Goal: Find contact information: Find specific fact

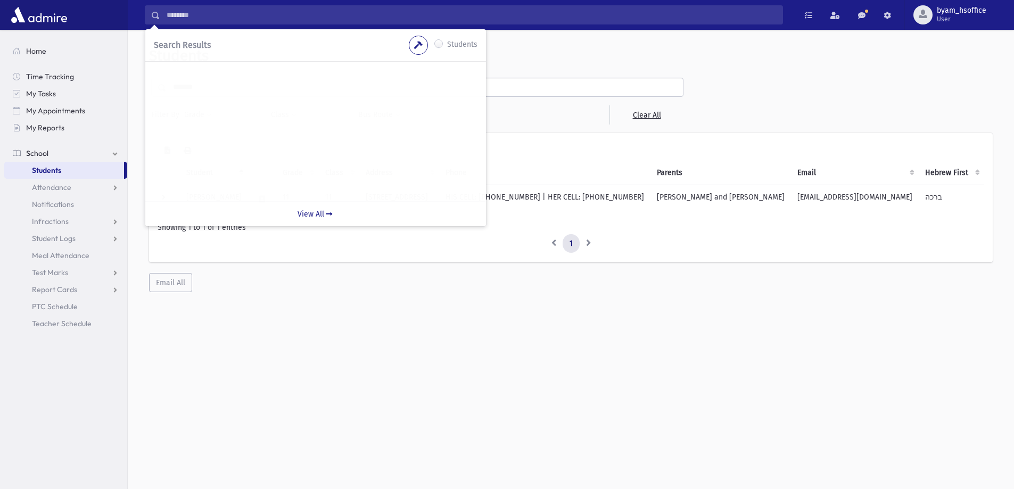
click at [551, 52] on header "Students" at bounding box center [571, 56] width 844 height 18
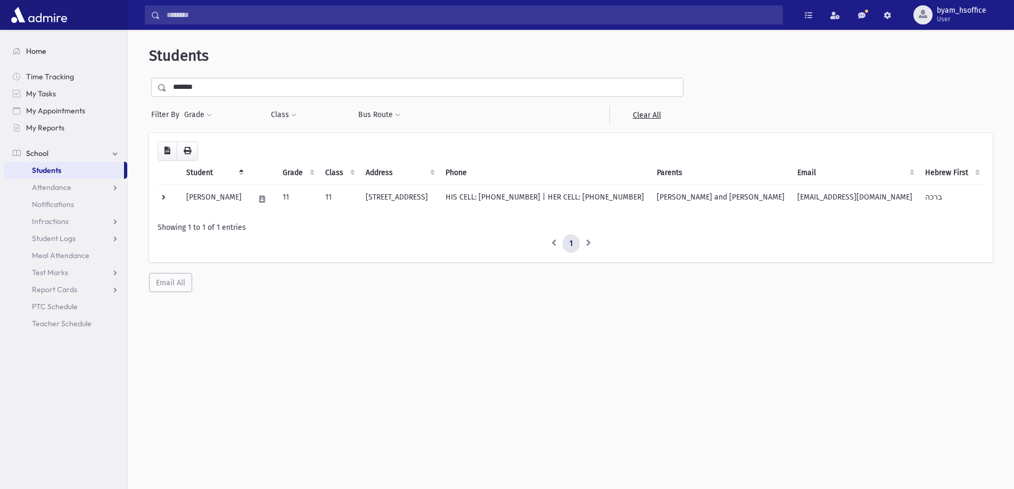
click at [32, 43] on link "Home" at bounding box center [65, 51] width 123 height 17
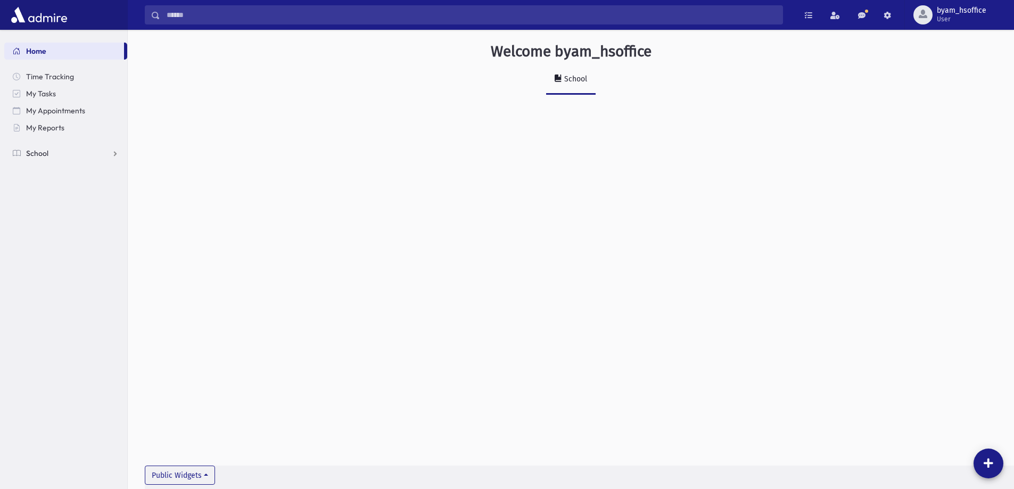
click at [45, 151] on span "School" at bounding box center [37, 154] width 22 height 10
click at [57, 174] on span "Students" at bounding box center [46, 171] width 29 height 10
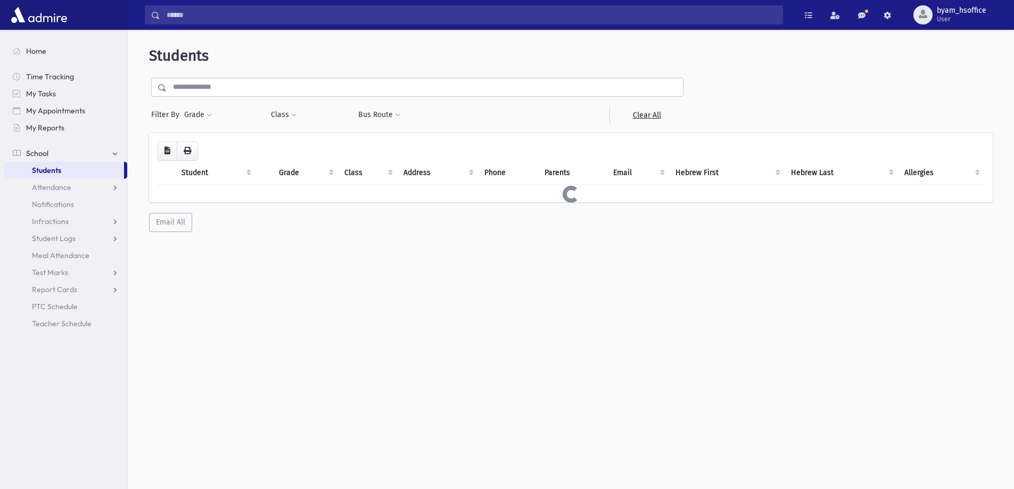
select select
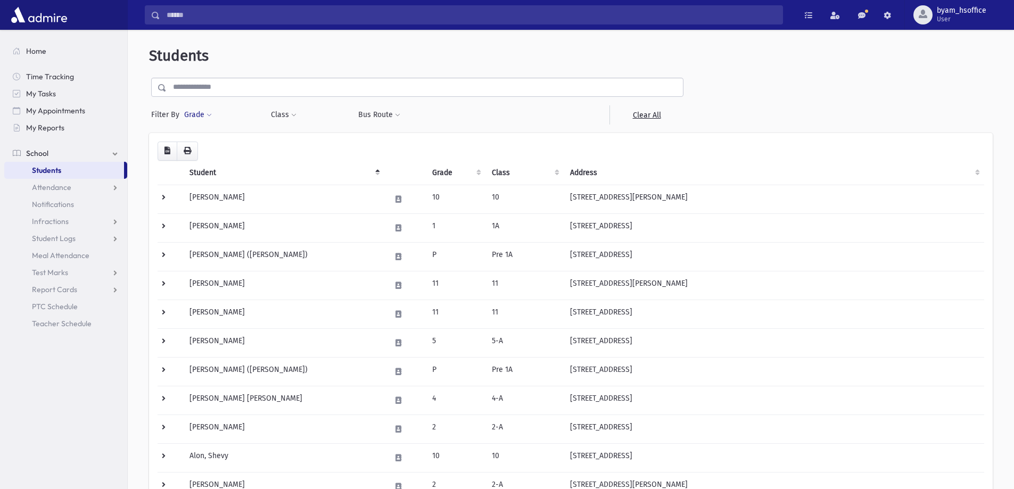
click at [196, 117] on button "Grade" at bounding box center [198, 114] width 29 height 19
click at [232, 153] on span at bounding box center [246, 145] width 112 height 19
type input "**"
select select "**"
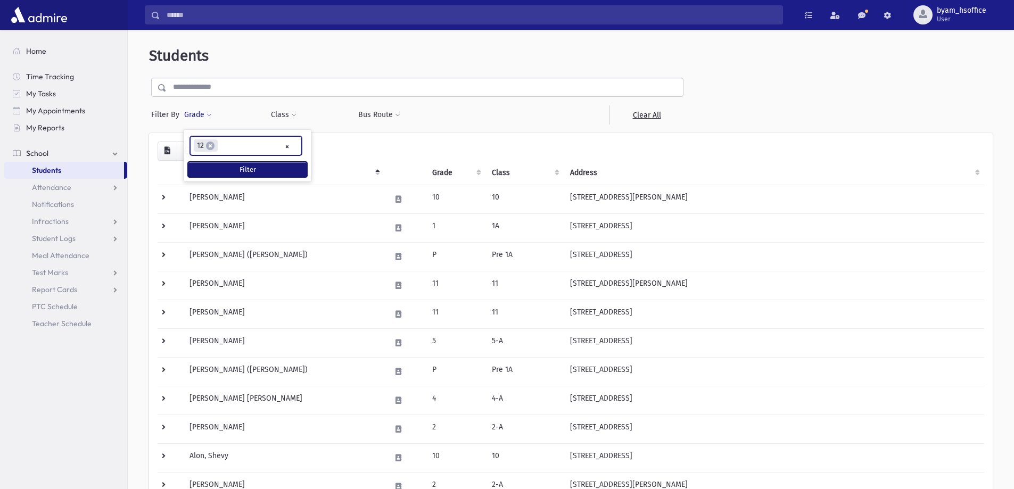
click at [223, 170] on button "Filter" at bounding box center [247, 169] width 119 height 15
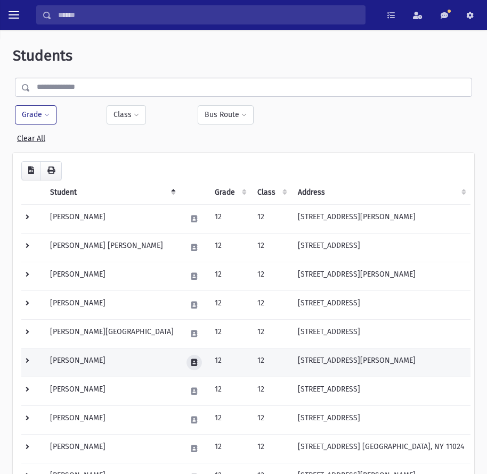
click at [186, 358] on button at bounding box center [193, 362] width 15 height 15
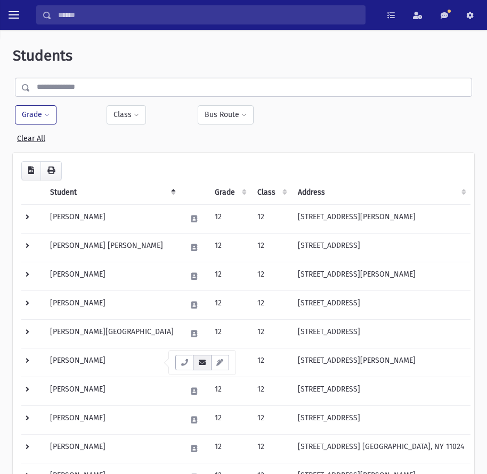
click at [202, 366] on button "button" at bounding box center [202, 362] width 18 height 15
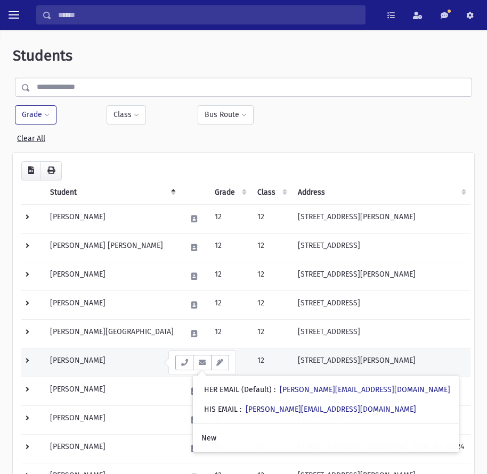
click at [257, 357] on td "12" at bounding box center [271, 362] width 40 height 29
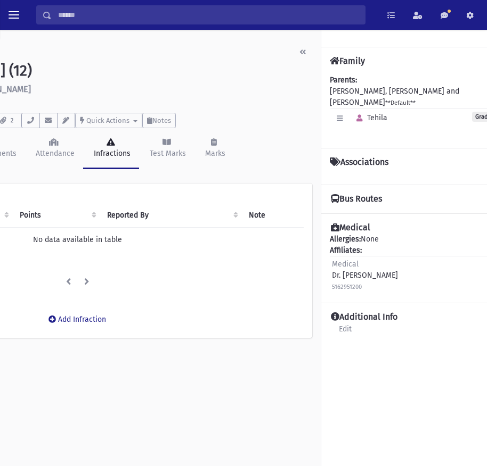
scroll to position [0, 192]
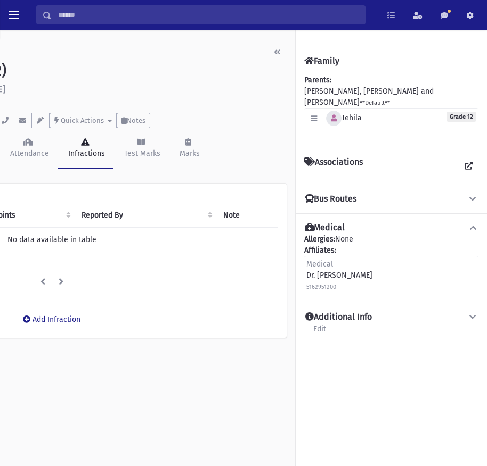
click at [333, 115] on icon "button" at bounding box center [334, 118] width 6 height 7
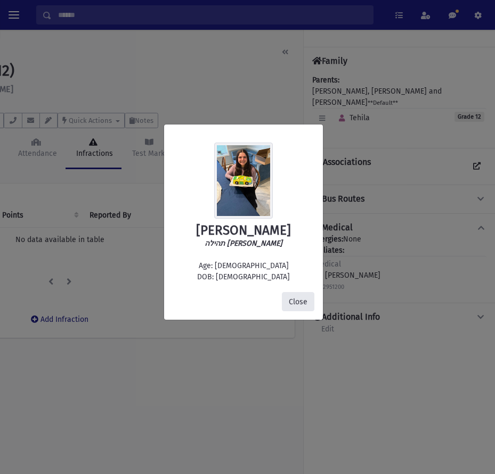
click at [293, 301] on button "Close" at bounding box center [298, 301] width 32 height 19
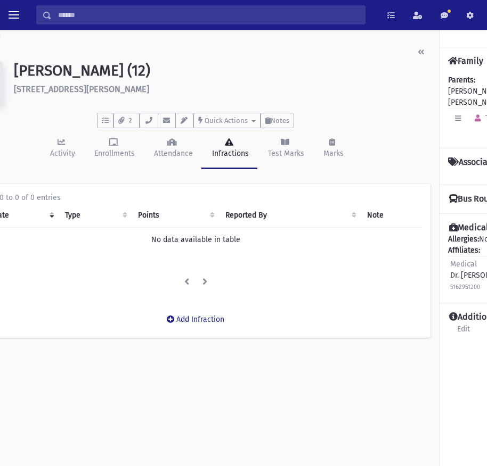
scroll to position [0, 33]
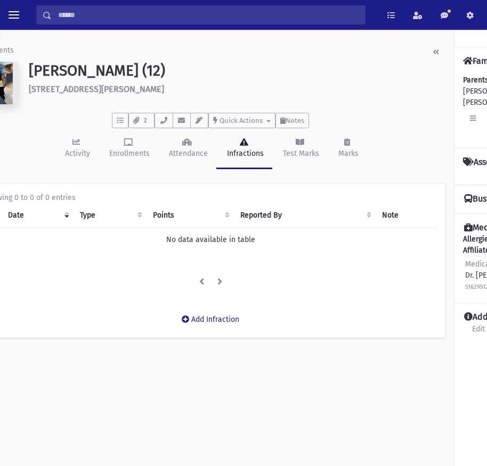
drag, startPoint x: 129, startPoint y: 83, endPoint x: 28, endPoint y: 86, distance: 101.7
click at [28, 86] on div "Lebowicz, Tehila (12) 217 Elizabeth St. Inwood" at bounding box center [236, 85] width 427 height 47
copy h6 "217 Elizabeth St. Inwood"
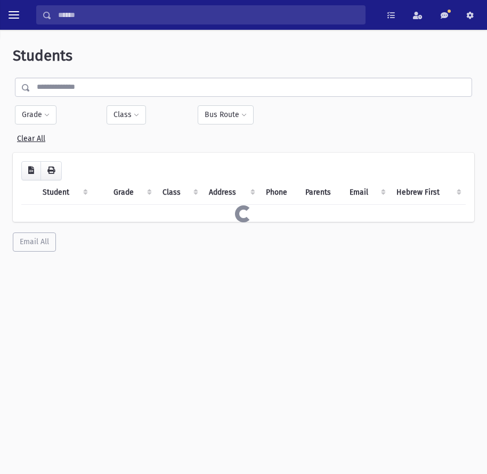
select select "**"
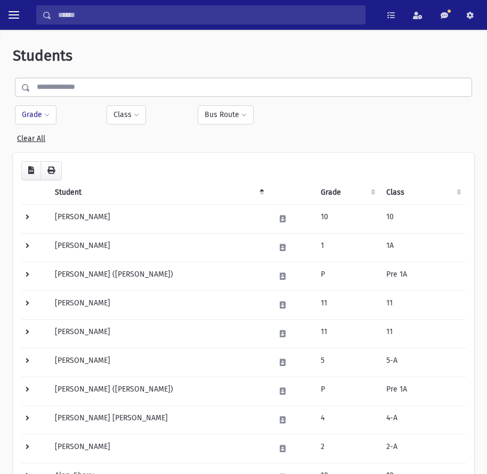
click at [42, 120] on button "Grade" at bounding box center [36, 114] width 42 height 19
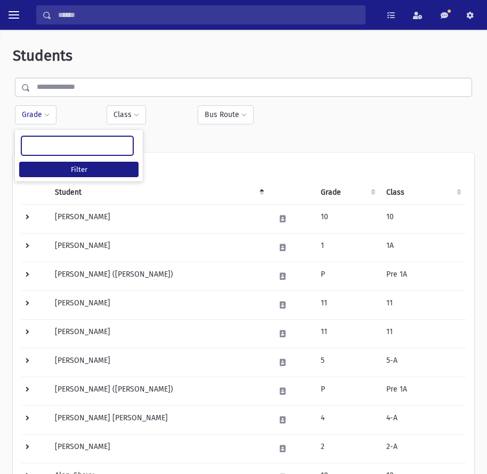
click at [55, 143] on ul at bounding box center [77, 145] width 111 height 16
type input "**"
select select
click at [56, 166] on button "Filter" at bounding box center [78, 169] width 119 height 15
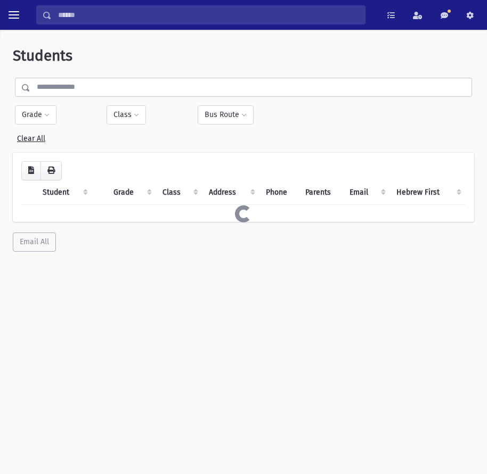
select select
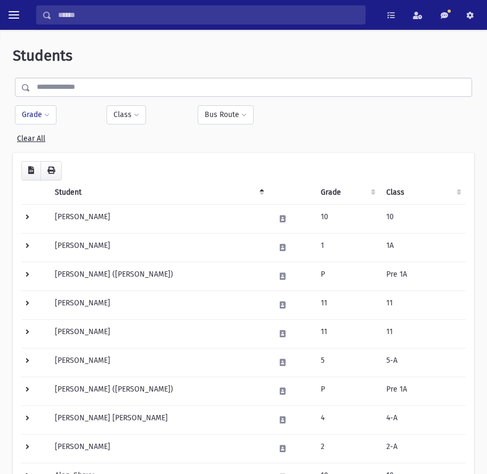
click at [42, 117] on button "Grade" at bounding box center [36, 114] width 42 height 19
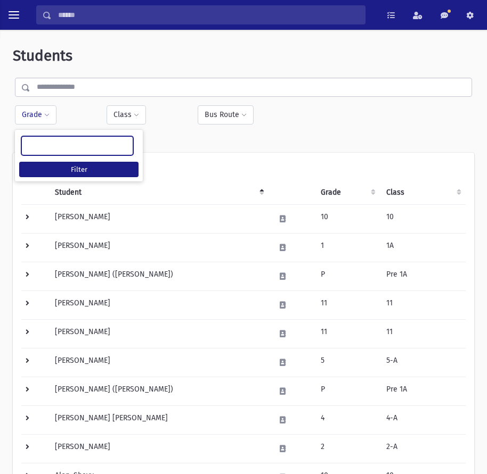
click at [56, 141] on ul at bounding box center [77, 145] width 111 height 16
type input "**"
select select "**"
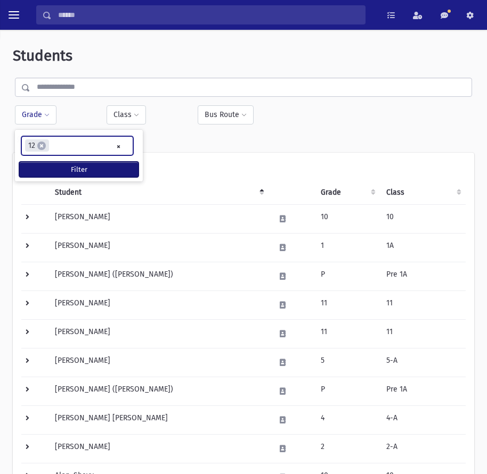
click at [54, 172] on button "Filter" at bounding box center [78, 169] width 119 height 15
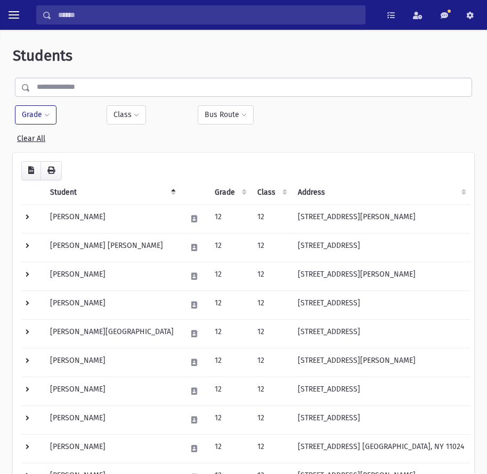
click at [45, 116] on span at bounding box center [46, 115] width 5 height 6
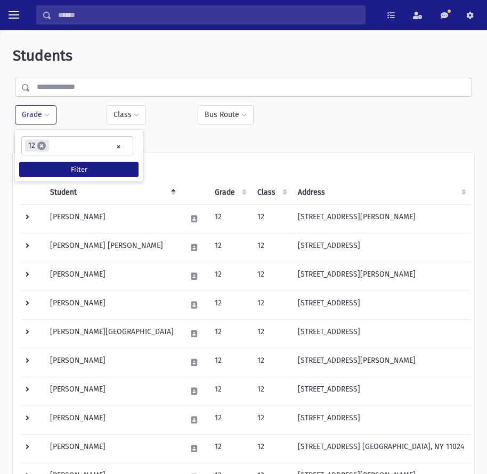
click at [38, 146] on span "×" at bounding box center [41, 146] width 9 height 9
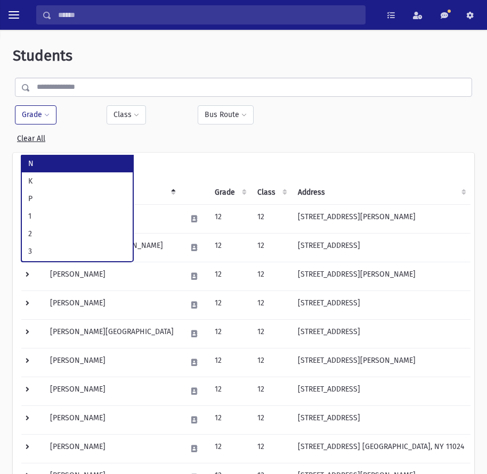
click at [35, 115] on button "Grade" at bounding box center [36, 114] width 42 height 19
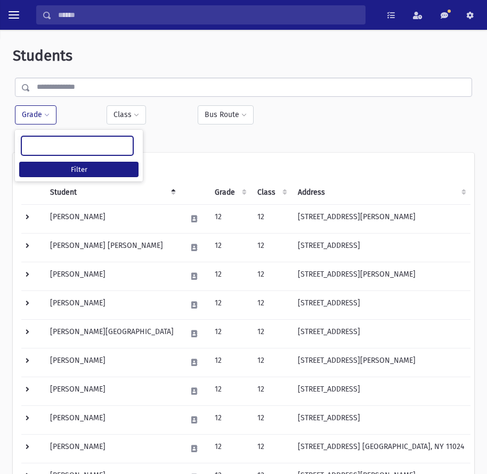
click at [47, 145] on ul at bounding box center [77, 145] width 111 height 16
type input "**"
select select "**"
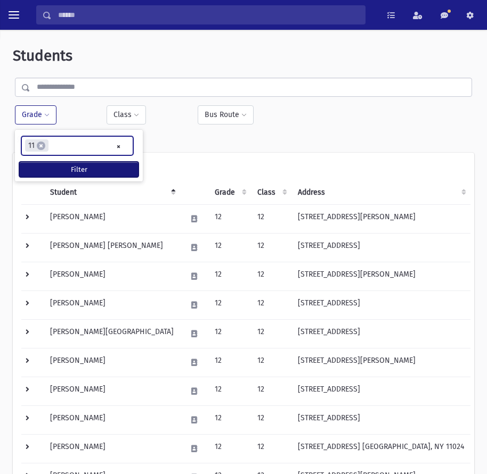
click at [48, 171] on button "Filter" at bounding box center [78, 169] width 119 height 15
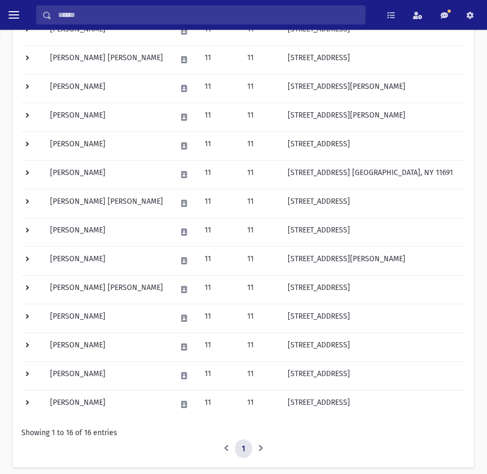
scroll to position [252, 0]
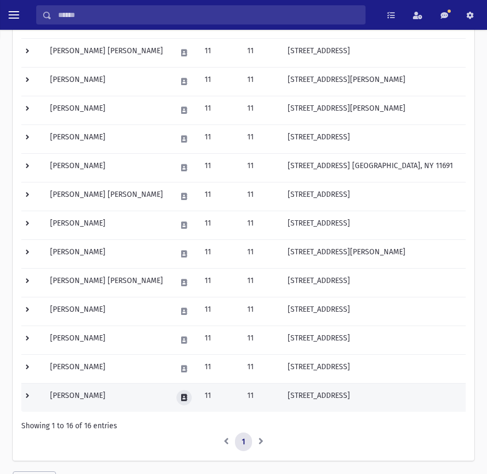
click at [181, 397] on icon at bounding box center [184, 398] width 6 height 7
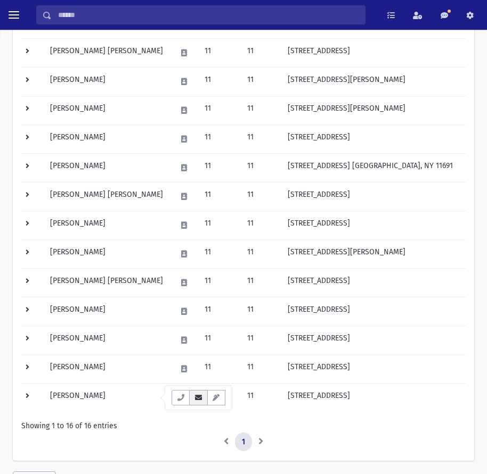
click at [193, 401] on button "button" at bounding box center [198, 397] width 18 height 15
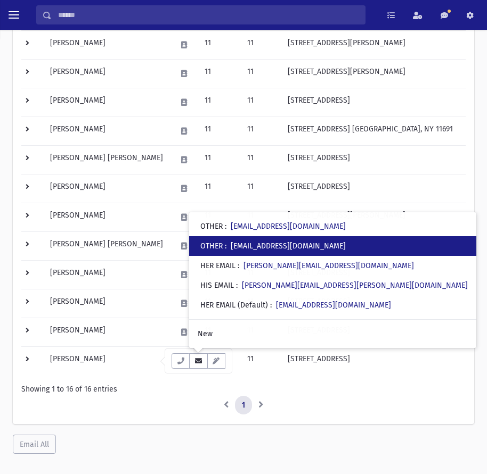
scroll to position [306, 0]
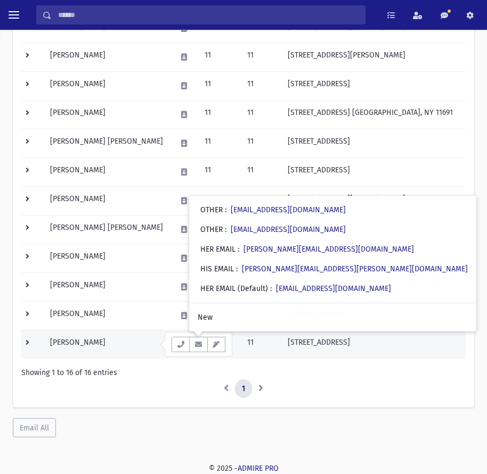
click at [170, 346] on td at bounding box center [184, 344] width 28 height 29
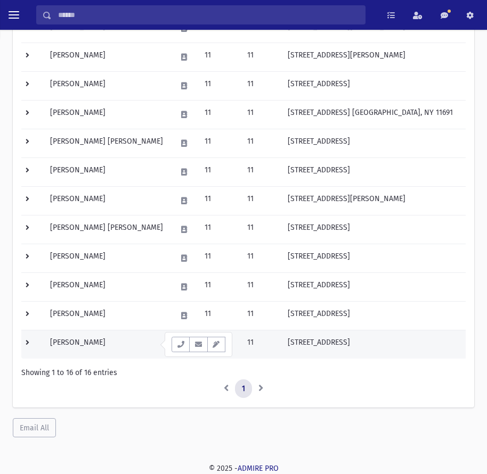
click at [30, 343] on td at bounding box center [32, 344] width 22 height 29
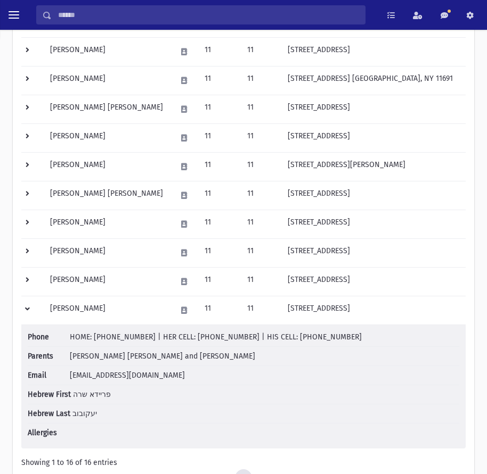
scroll to position [359, 0]
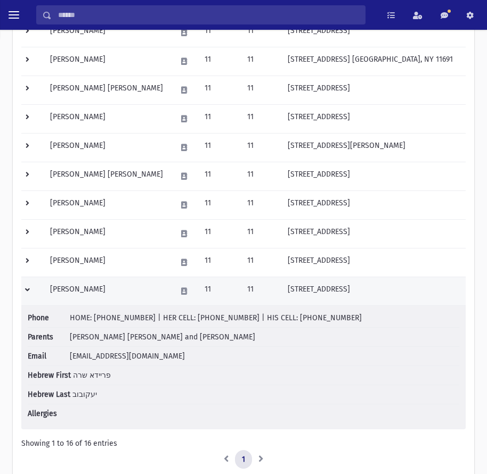
click at [103, 292] on td "Yakubov, Freeda" at bounding box center [107, 291] width 126 height 29
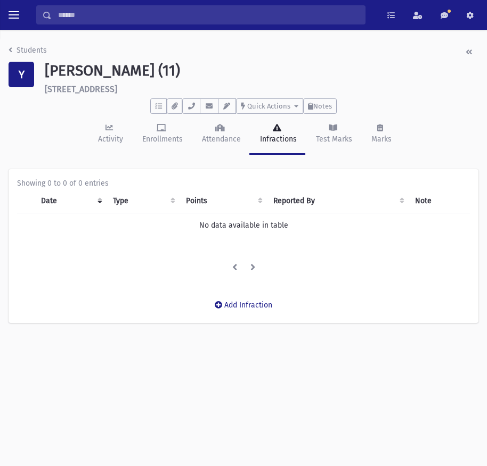
drag, startPoint x: 169, startPoint y: 89, endPoint x: 43, endPoint y: 91, distance: 126.2
click at [43, 91] on div "Yakubov, Freeda (11) 458 E Pine Street Long Beach" at bounding box center [261, 78] width 444 height 32
copy h6 "458 E Pine Street Long Beach"
click at [194, 108] on icon "button" at bounding box center [191, 106] width 9 height 7
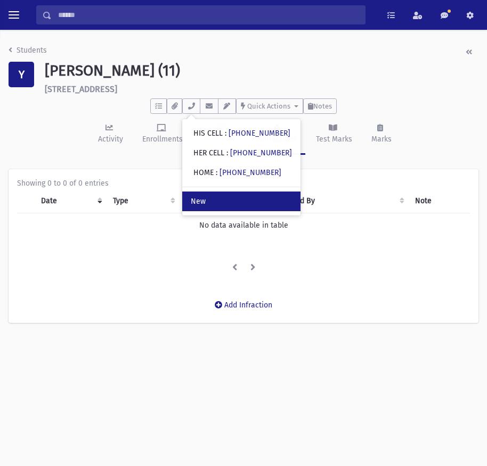
drag, startPoint x: 261, startPoint y: 171, endPoint x: 241, endPoint y: 192, distance: 29.4
click at [241, 192] on link "New" at bounding box center [241, 202] width 118 height 20
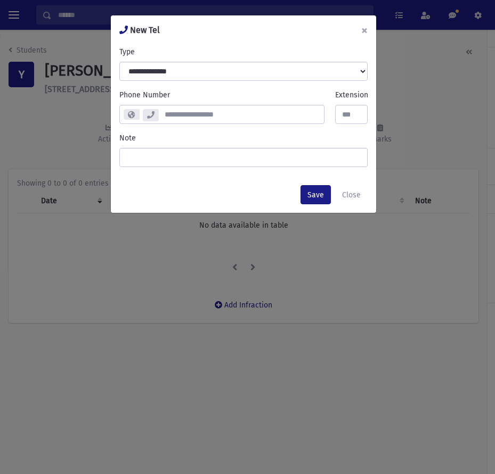
click at [364, 35] on button "×" at bounding box center [363, 30] width 23 height 30
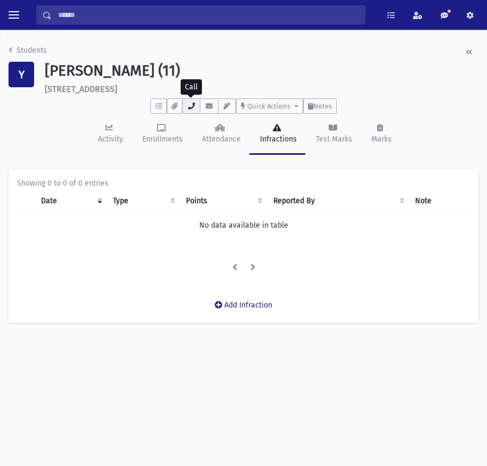
click at [191, 106] on icon "button" at bounding box center [191, 106] width 9 height 7
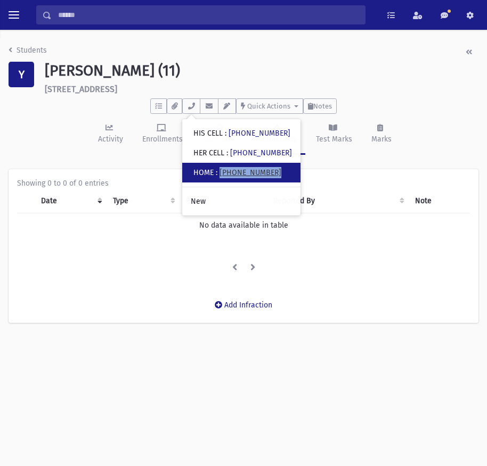
drag, startPoint x: 276, startPoint y: 173, endPoint x: 225, endPoint y: 172, distance: 51.1
click at [225, 172] on div "• HOME : (718) 791-4842" at bounding box center [241, 173] width 118 height 20
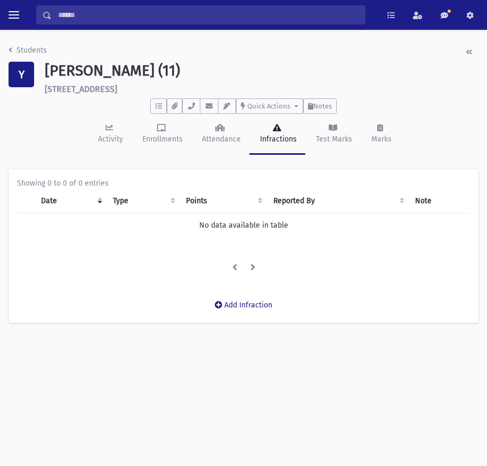
copy link "(718) 791-4842"
click at [192, 111] on button "button" at bounding box center [191, 105] width 18 height 15
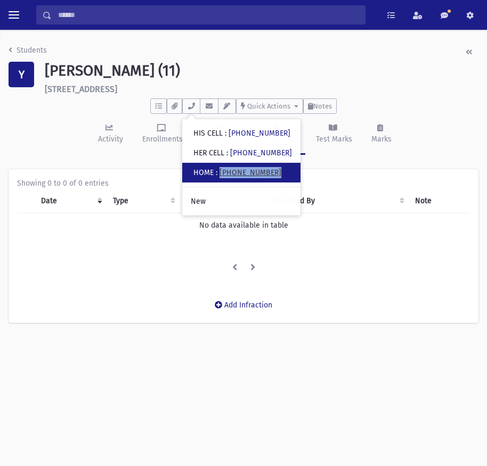
drag, startPoint x: 223, startPoint y: 172, endPoint x: 270, endPoint y: 176, distance: 47.0
click at [270, 176] on div "HOME : (718) 791-4842" at bounding box center [237, 172] width 88 height 11
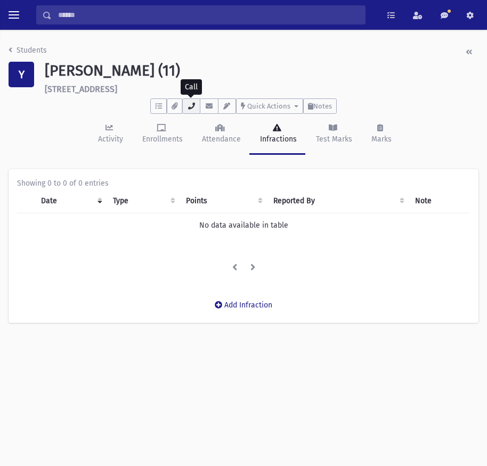
click at [191, 103] on icon "button" at bounding box center [191, 106] width 9 height 7
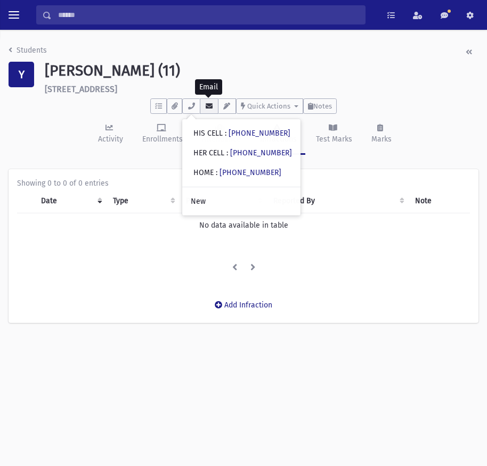
click at [214, 108] on button "button" at bounding box center [209, 105] width 18 height 15
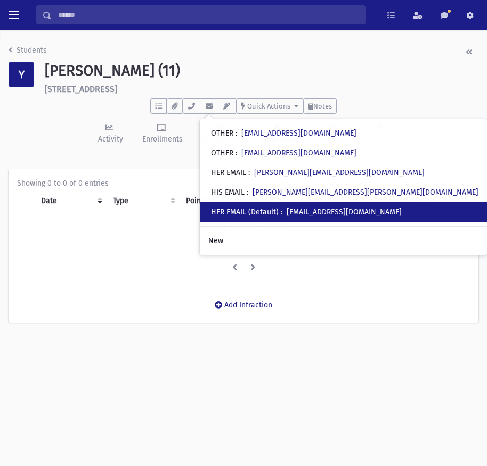
drag, startPoint x: 296, startPoint y: 175, endPoint x: 290, endPoint y: 215, distance: 40.4
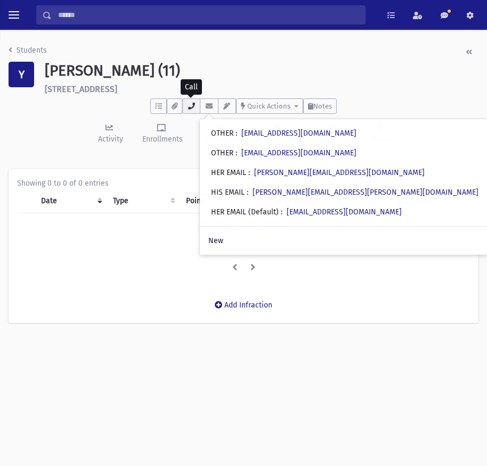
click at [196, 104] on button "button" at bounding box center [191, 105] width 18 height 15
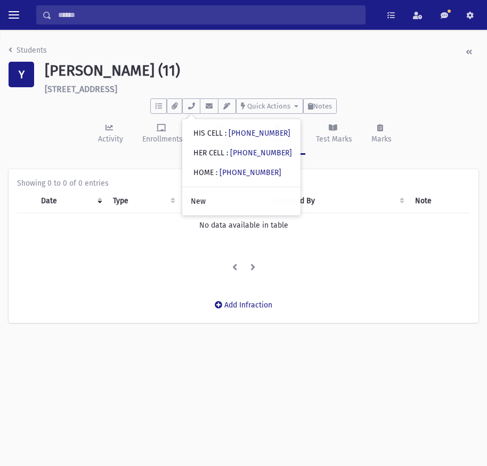
click at [110, 283] on div "Showing 0 to 0 of 0 entries Date Type Points Reported By Note No data available…" at bounding box center [244, 228] width 470 height 118
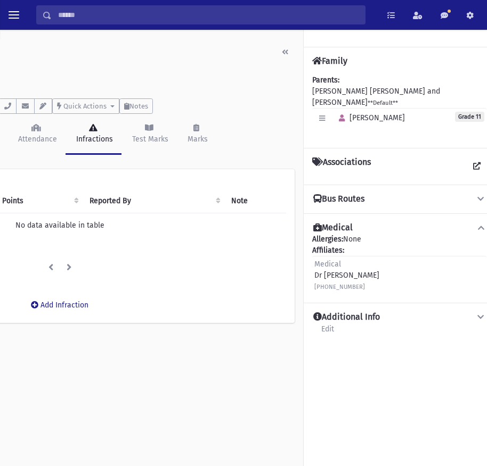
scroll to position [0, 192]
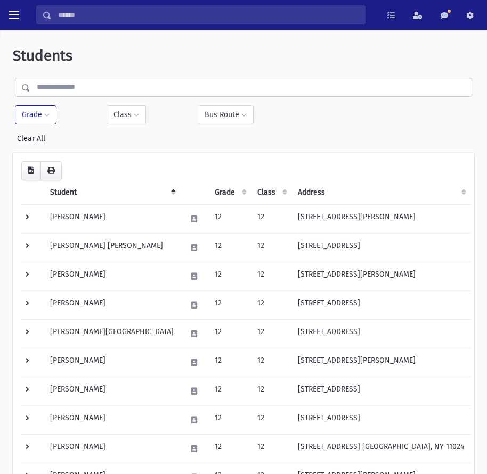
click at [48, 114] on span at bounding box center [46, 115] width 5 height 6
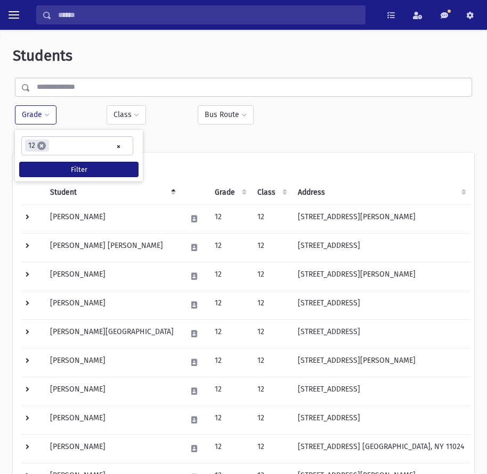
click at [38, 146] on span "×" at bounding box center [41, 146] width 9 height 9
select select
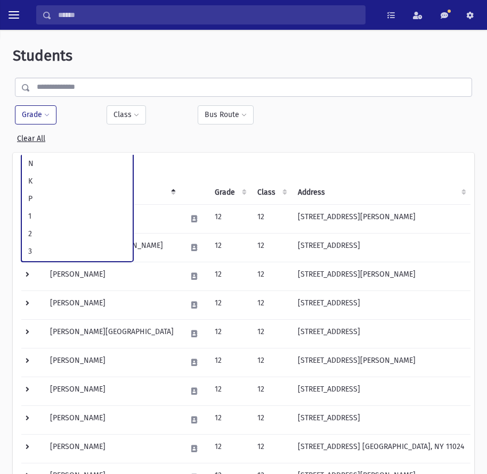
scroll to position [175, 0]
click at [188, 151] on div "Students Filter By Grade * * * * * * * * * ***** * * * ** ** ** Filter Class" at bounding box center [243, 366] width 478 height 664
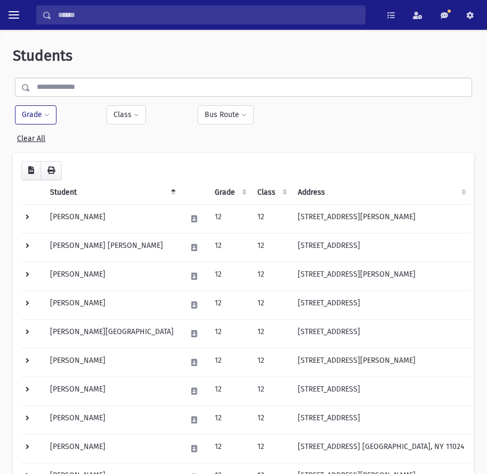
click at [44, 108] on button "Grade" at bounding box center [36, 114] width 42 height 19
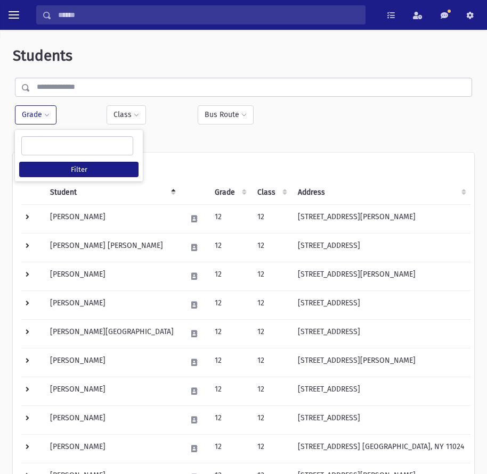
click at [62, 141] on ul at bounding box center [77, 145] width 111 height 16
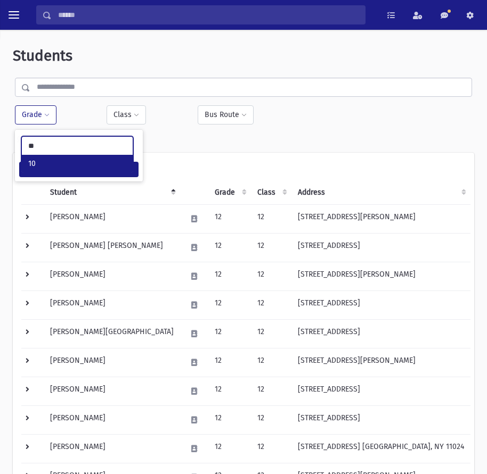
type input "**"
select select "**"
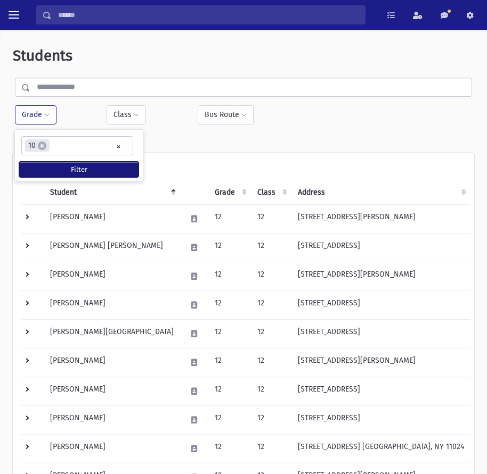
click at [58, 173] on button "Filter" at bounding box center [78, 169] width 119 height 15
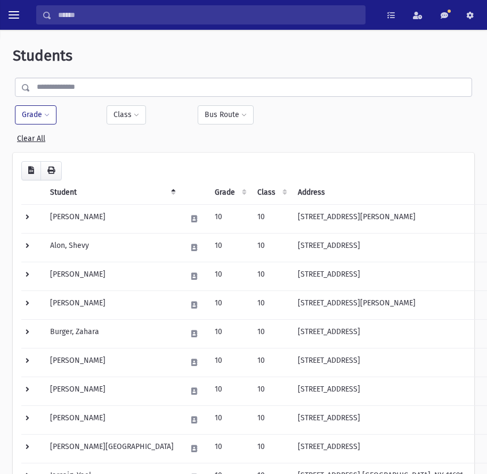
click at [45, 120] on button "Grade" at bounding box center [36, 114] width 42 height 19
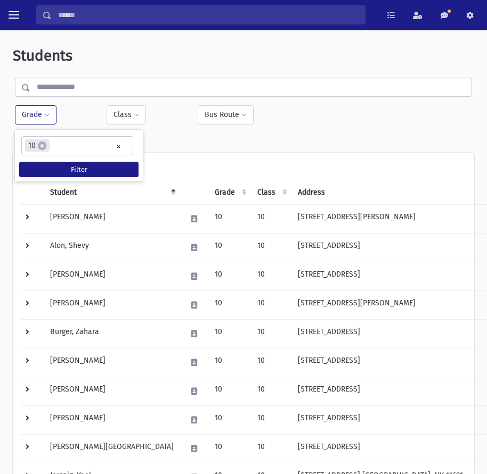
click at [214, 152] on div "Students Filter By Grade * * * * * * * * * ***** * * * ** ** ** × × 10 Filter" at bounding box center [243, 423] width 478 height 779
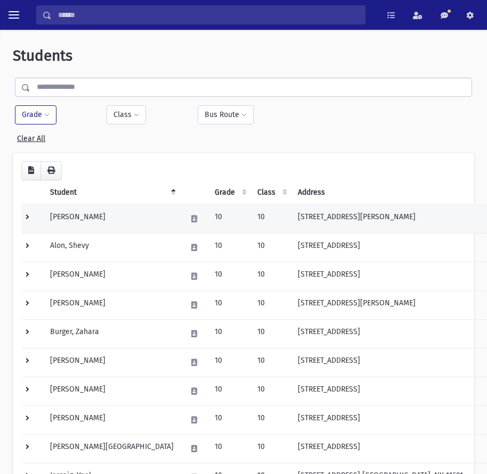
click at [29, 219] on td at bounding box center [32, 218] width 22 height 29
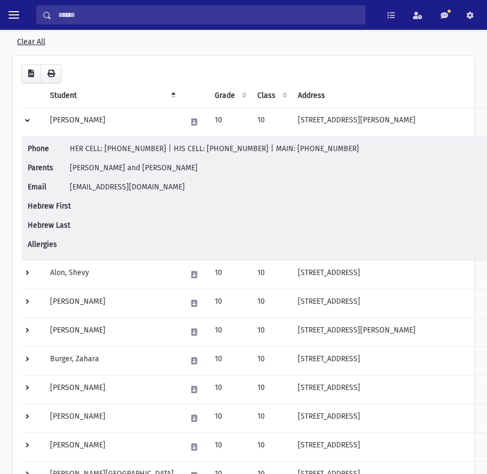
scroll to position [106, 0]
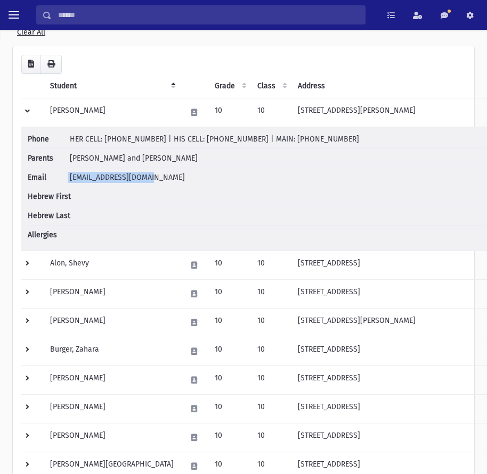
drag, startPoint x: 68, startPoint y: 178, endPoint x: 157, endPoint y: 184, distance: 89.1
click at [157, 184] on li "Email [EMAIL_ADDRESS][DOMAIN_NAME]" at bounding box center [281, 177] width 507 height 19
copy li "[EMAIL_ADDRESS][DOMAIN_NAME]"
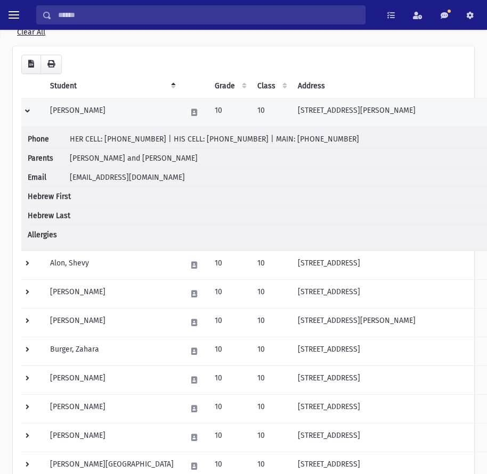
click at [25, 112] on td at bounding box center [32, 112] width 22 height 29
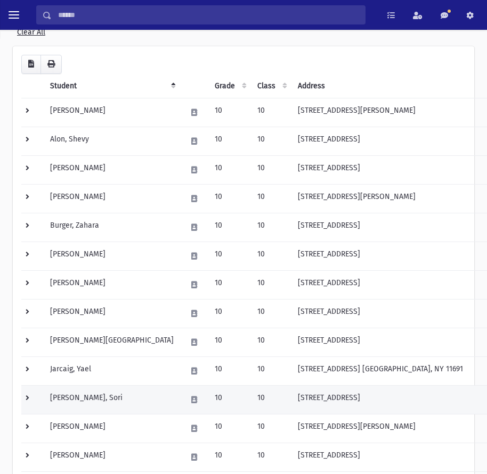
click at [31, 397] on td at bounding box center [32, 399] width 22 height 29
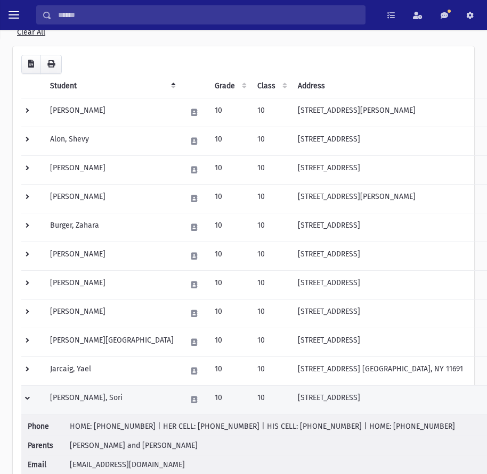
scroll to position [160, 0]
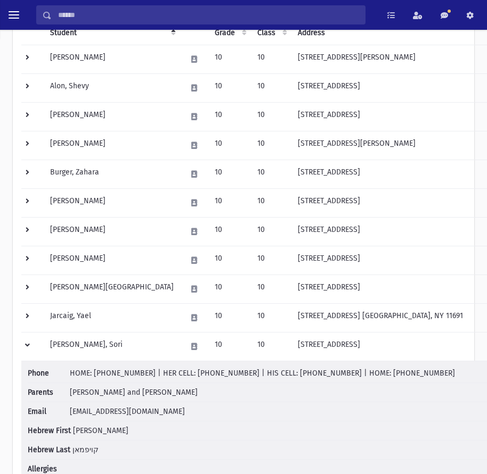
click at [85, 409] on span "[EMAIL_ADDRESS][DOMAIN_NAME]" at bounding box center [127, 411] width 115 height 9
click at [150, 412] on span "[EMAIL_ADDRESS][DOMAIN_NAME]" at bounding box center [127, 411] width 115 height 9
drag, startPoint x: 153, startPoint y: 412, endPoint x: 60, endPoint y: 406, distance: 93.3
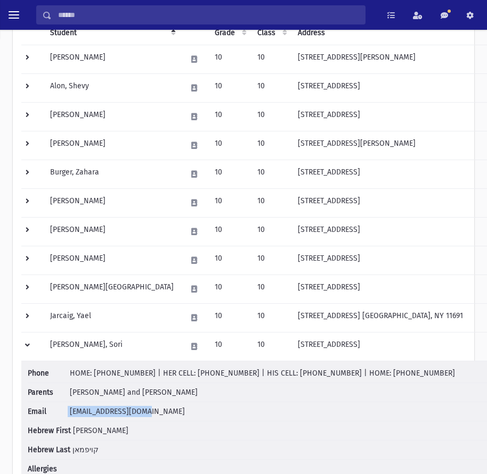
click at [60, 406] on li "Email [EMAIL_ADDRESS][DOMAIN_NAME]" at bounding box center [281, 412] width 507 height 19
copy li "[EMAIL_ADDRESS][DOMAIN_NAME]"
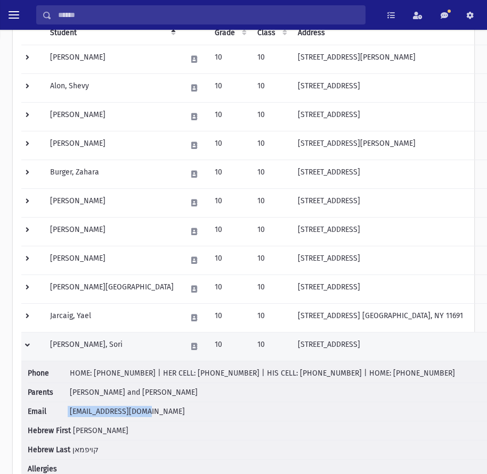
click at [28, 343] on td at bounding box center [32, 346] width 22 height 29
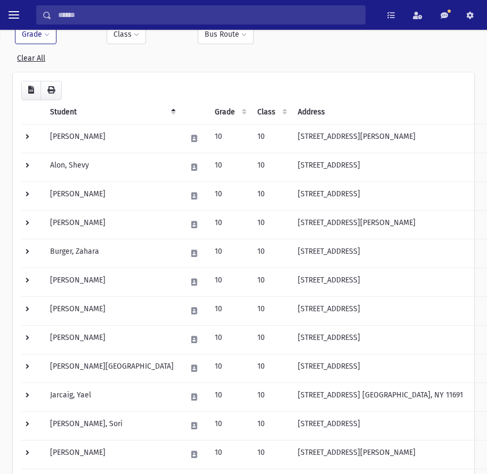
scroll to position [0, 0]
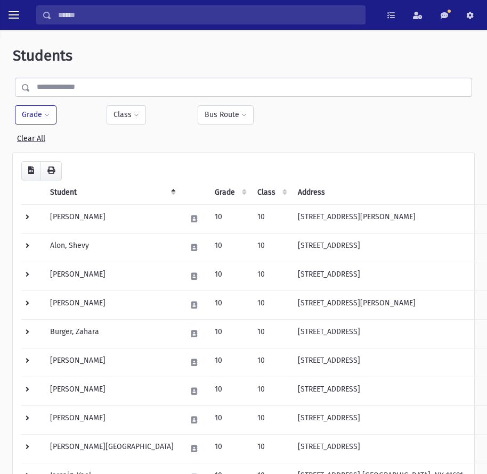
click at [46, 114] on span at bounding box center [46, 115] width 5 height 6
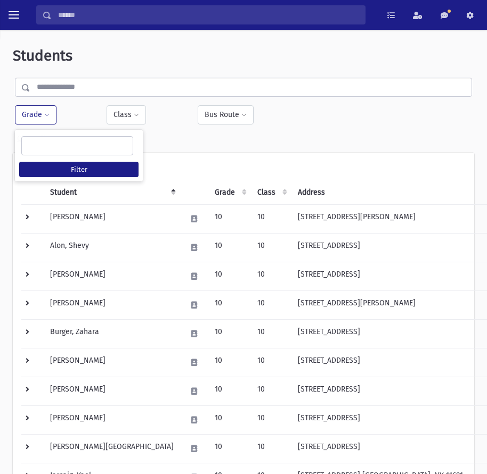
click at [67, 145] on ul at bounding box center [77, 145] width 111 height 16
type input "*"
select select "**"
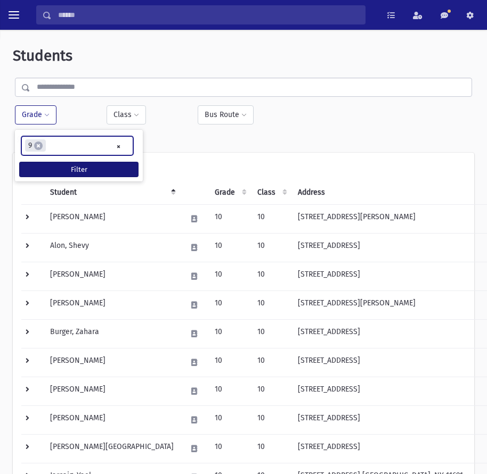
scroll to position [125, 0]
click at [98, 173] on button "Filter" at bounding box center [78, 169] width 119 height 15
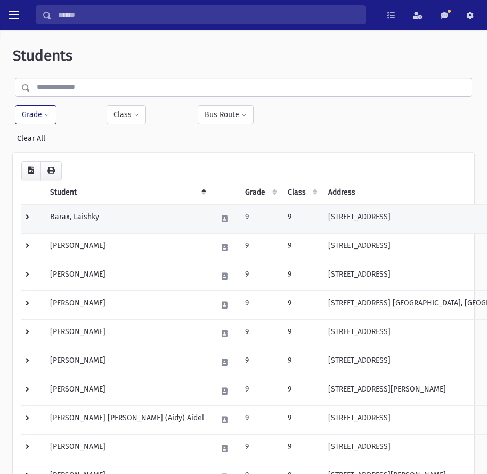
click at [120, 226] on td "Barax, Laishky" at bounding box center [127, 218] width 167 height 29
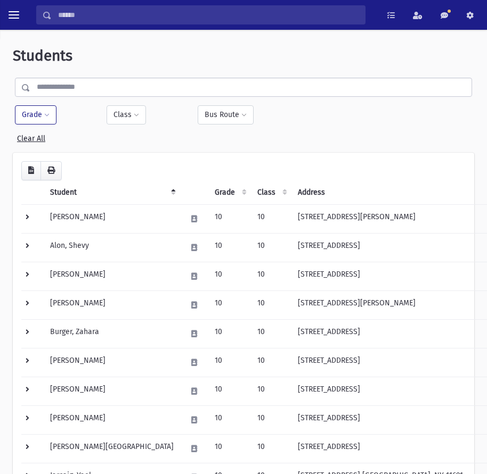
drag, startPoint x: 31, startPoint y: 117, endPoint x: 40, endPoint y: 118, distance: 9.6
click at [31, 117] on button "Grade" at bounding box center [36, 114] width 42 height 19
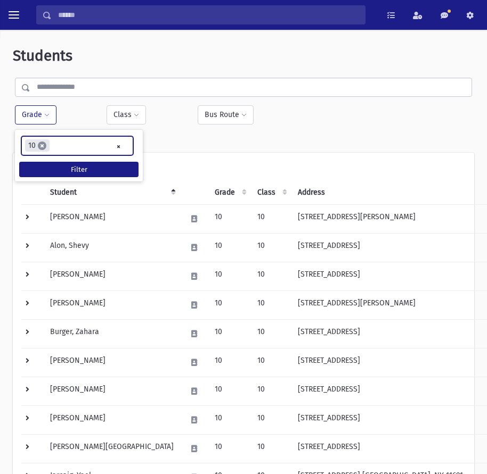
click at [44, 147] on span "×" at bounding box center [42, 146] width 9 height 9
select select
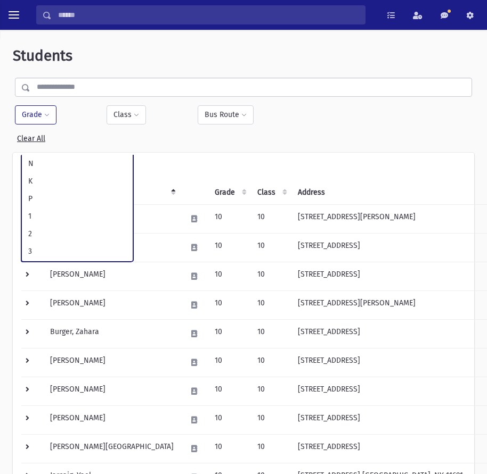
scroll to position [175, 0]
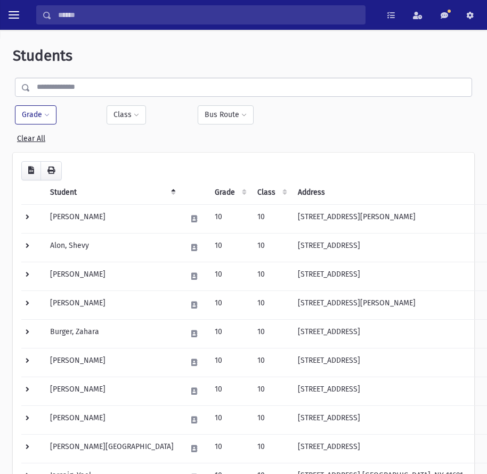
click at [36, 115] on button "Grade" at bounding box center [36, 114] width 42 height 19
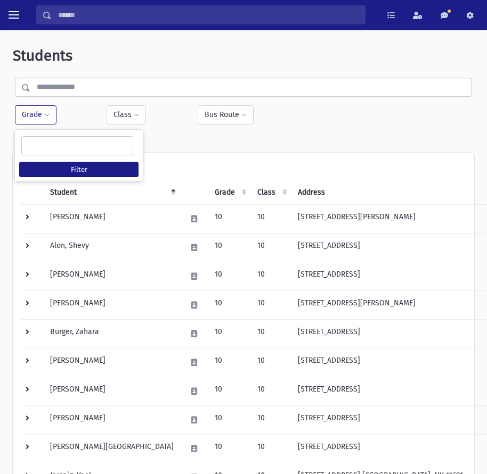
click at [63, 155] on span at bounding box center [77, 145] width 112 height 19
type input "*"
select select "**"
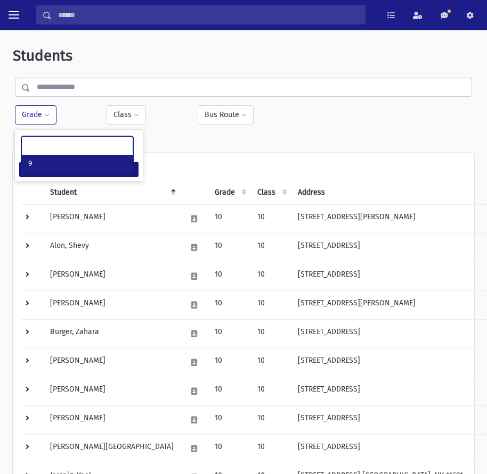
scroll to position [125, 0]
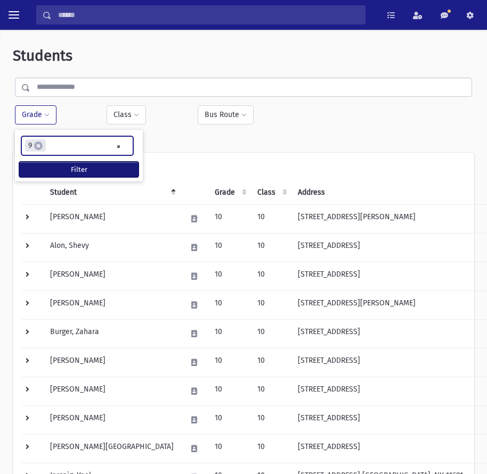
click at [55, 171] on button "Filter" at bounding box center [78, 169] width 119 height 15
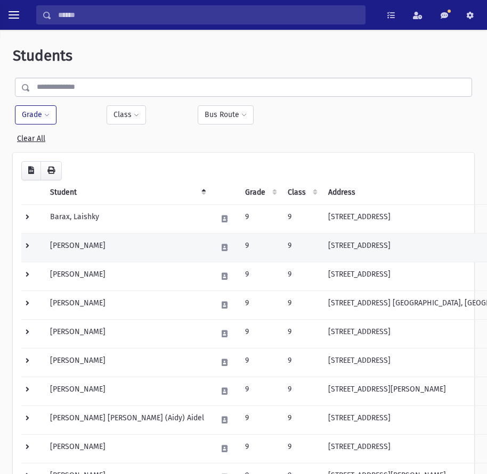
click at [28, 244] on td at bounding box center [32, 247] width 22 height 29
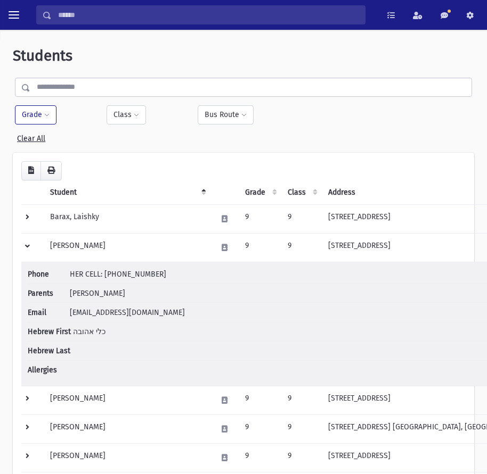
click at [100, 312] on span "brachabarber@gmail.com" at bounding box center [127, 312] width 115 height 9
click at [100, 315] on span "brachabarber@gmail.com" at bounding box center [127, 312] width 115 height 9
drag, startPoint x: 169, startPoint y: 314, endPoint x: 68, endPoint y: 310, distance: 101.2
click at [68, 310] on li "Email brachabarber@gmail.com" at bounding box center [289, 312] width 523 height 19
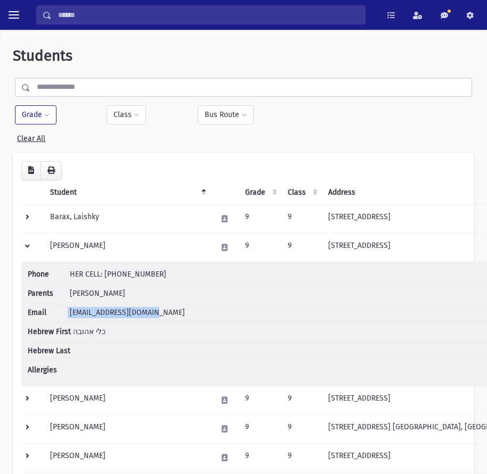
copy li "brachabarber@gmail.com"
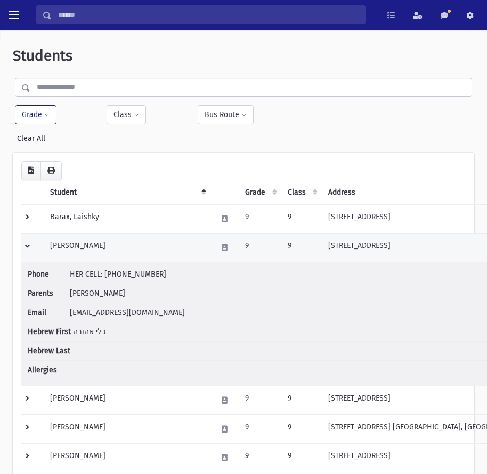
click at [23, 245] on td at bounding box center [32, 247] width 22 height 29
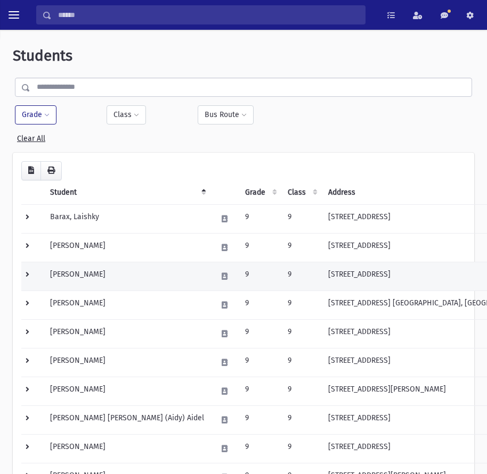
click at [28, 274] on td at bounding box center [32, 276] width 22 height 29
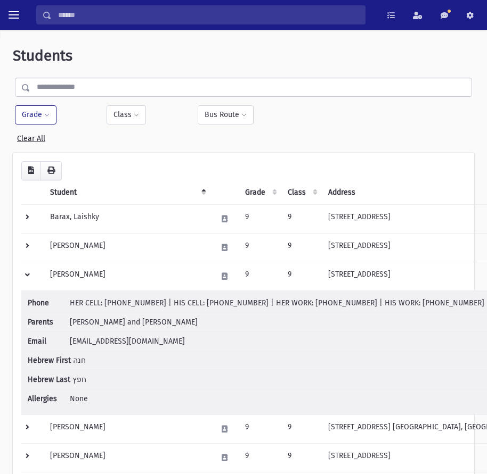
click at [91, 341] on span "adinachafetz@gmail.com" at bounding box center [127, 341] width 115 height 9
click at [152, 344] on span "adinachafetz@gmail.com" at bounding box center [127, 341] width 115 height 9
drag, startPoint x: 161, startPoint y: 344, endPoint x: 69, endPoint y: 339, distance: 91.7
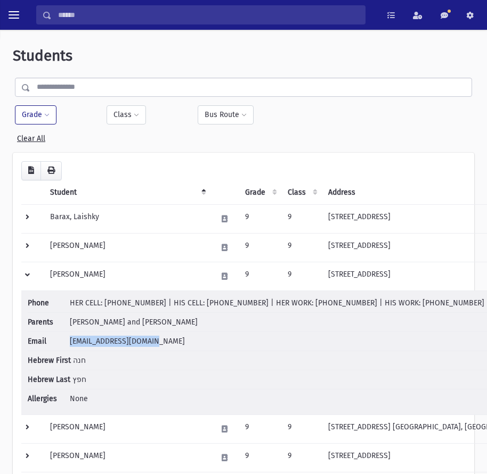
click at [69, 339] on li "Email adinachafetz@gmail.com" at bounding box center [289, 341] width 523 height 19
copy span "adinachafetz@gmail.com"
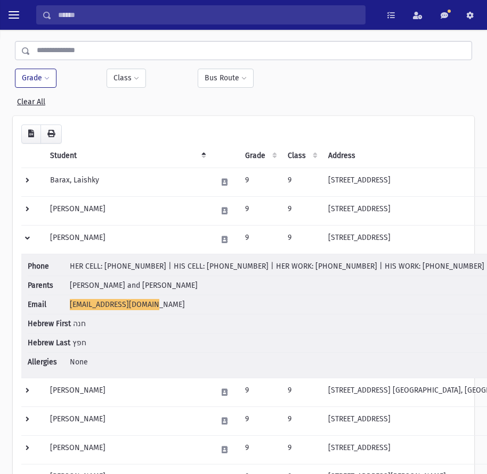
scroll to position [53, 0]
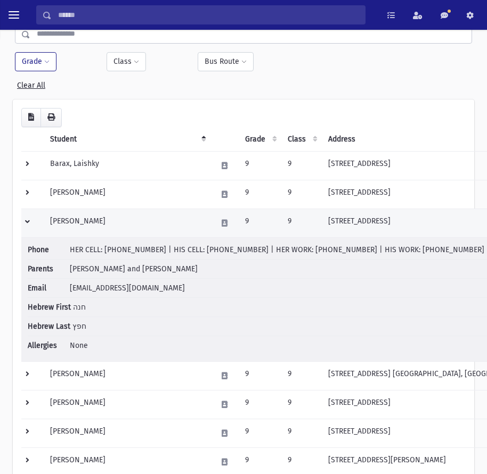
click at [33, 226] on td at bounding box center [32, 223] width 22 height 29
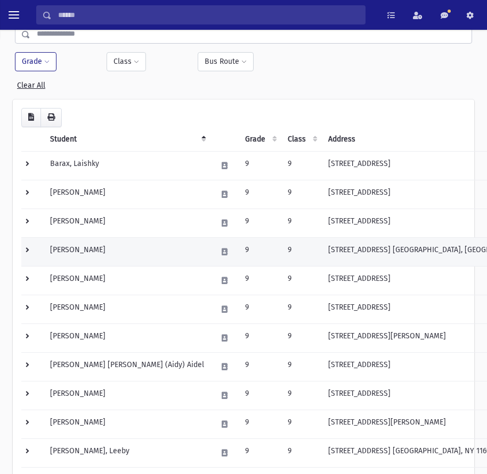
drag, startPoint x: 28, startPoint y: 247, endPoint x: 39, endPoint y: 251, distance: 12.0
click at [28, 247] on td at bounding box center [32, 251] width 22 height 29
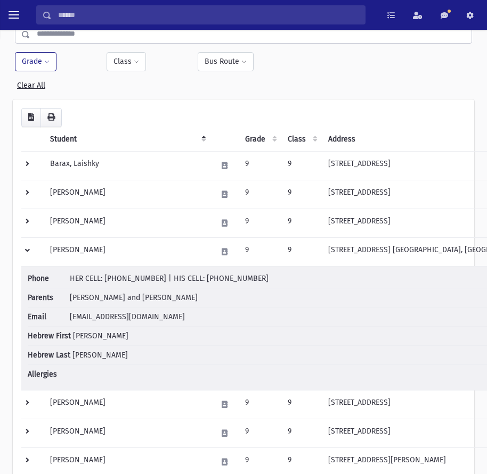
click at [103, 315] on span "atarafuchs@gmail.com" at bounding box center [127, 317] width 115 height 9
copy li "Email atarafuchs@gmail.com"
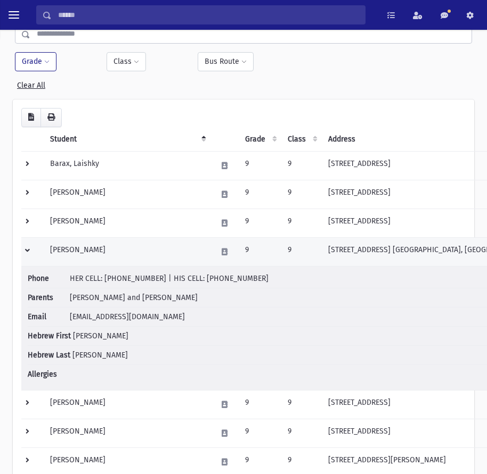
click at [24, 253] on td at bounding box center [32, 251] width 22 height 29
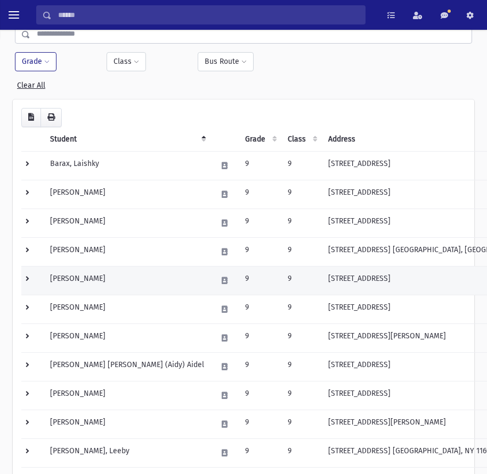
click at [27, 283] on td at bounding box center [32, 280] width 22 height 29
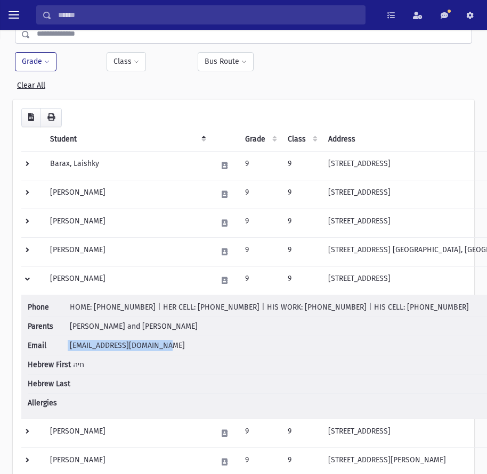
drag, startPoint x: 164, startPoint y: 351, endPoint x: 67, endPoint y: 349, distance: 97.5
click at [67, 349] on li "Email lgoldish@tiferesmoshe.org" at bounding box center [289, 345] width 523 height 19
copy li "lgoldish@tiferesmoshe.org"
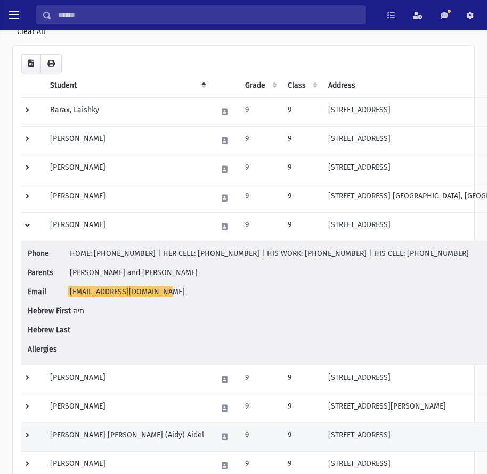
scroll to position [213, 0]
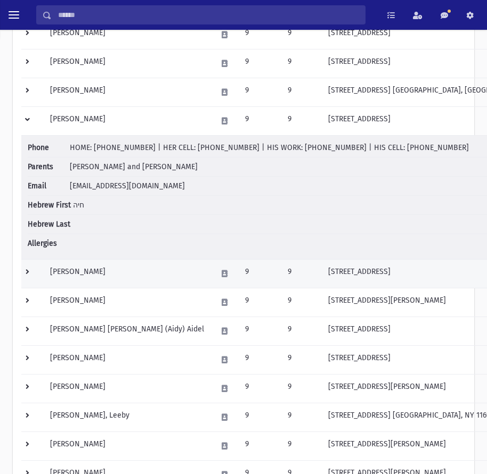
drag, startPoint x: 31, startPoint y: 271, endPoint x: 39, endPoint y: 278, distance: 11.3
click at [31, 271] on td at bounding box center [32, 273] width 22 height 29
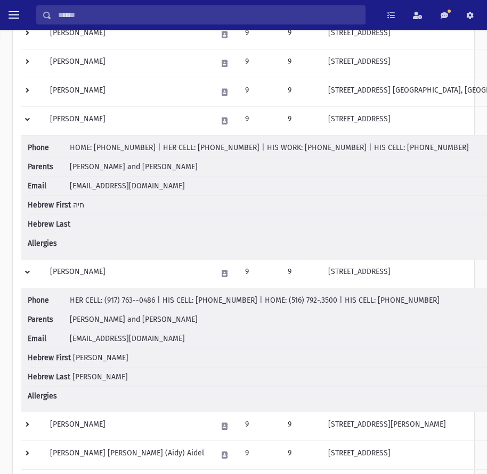
click at [104, 342] on span "yogordon@gmail.com" at bounding box center [127, 338] width 115 height 9
copy li "Email yogordon@gmail.com"
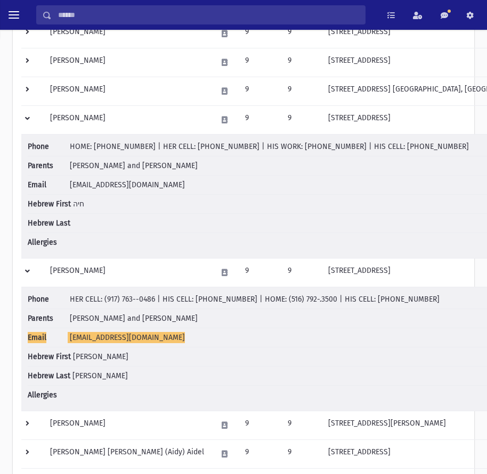
scroll to position [373, 0]
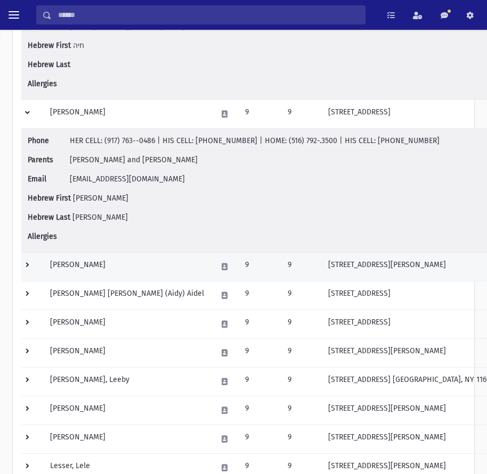
click at [30, 265] on td at bounding box center [32, 266] width 22 height 29
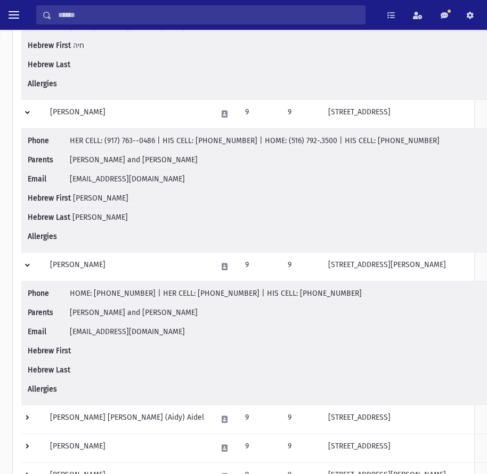
click at [92, 327] on span "sari868@hotmail.com" at bounding box center [127, 331] width 115 height 9
click at [135, 336] on li "Email sari868@hotmail.com" at bounding box center [289, 332] width 523 height 19
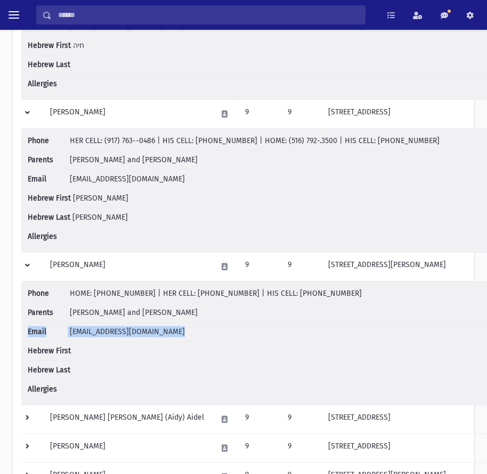
copy li "Email sari868@hotmail.com"
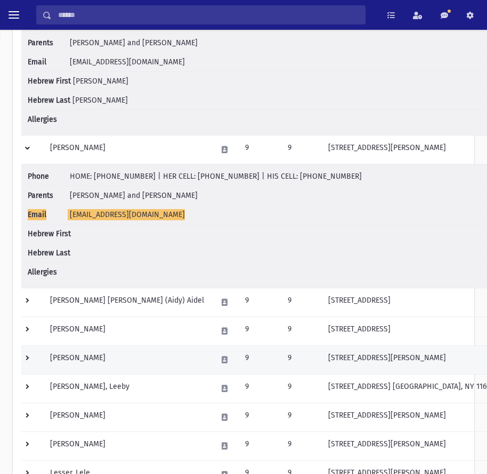
scroll to position [586, 0]
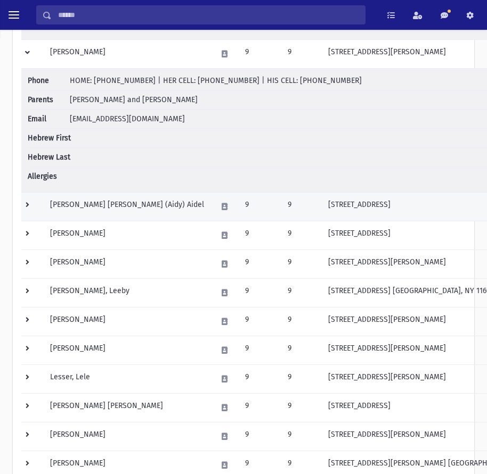
click at [28, 202] on td at bounding box center [32, 206] width 22 height 29
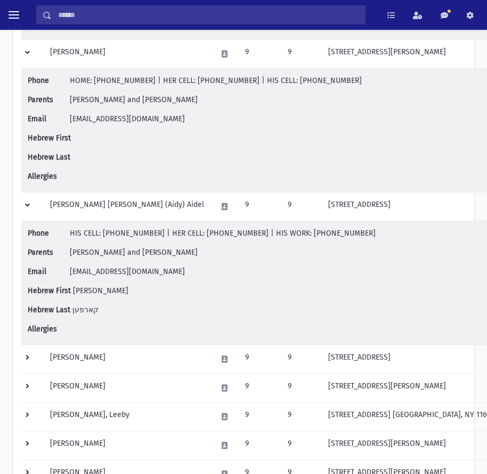
click at [108, 274] on span "tigressnl@yahoo.com" at bounding box center [127, 271] width 115 height 9
click at [106, 272] on span "tigressnl@yahoo.com" at bounding box center [127, 271] width 115 height 9
copy li "Email tigressnl@yahoo.com"
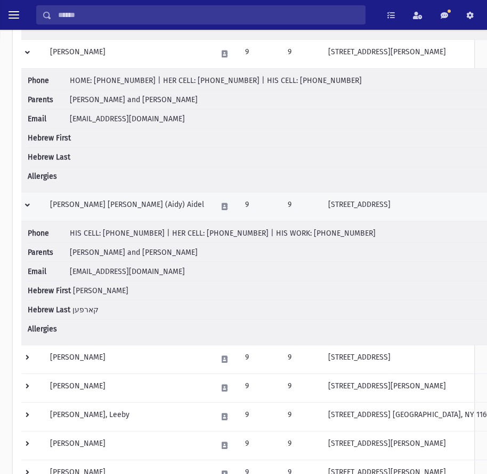
click at [30, 206] on td at bounding box center [32, 206] width 22 height 29
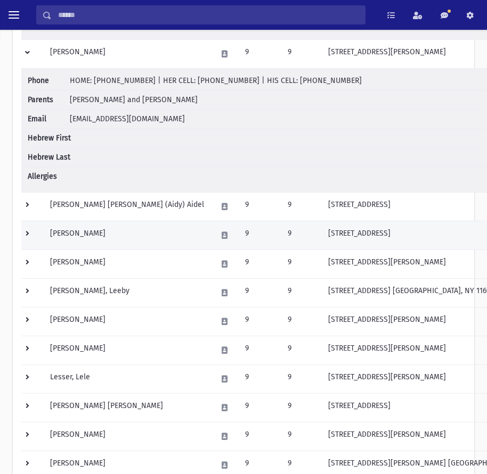
click at [30, 233] on td at bounding box center [32, 235] width 22 height 29
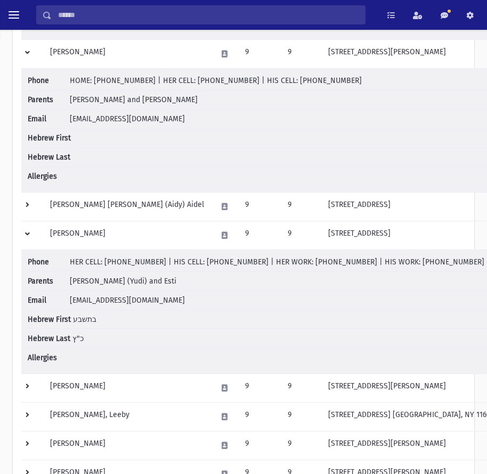
click at [101, 303] on span "stprager@gmail.com" at bounding box center [127, 300] width 115 height 9
copy li "Email stprager@gmail.com"
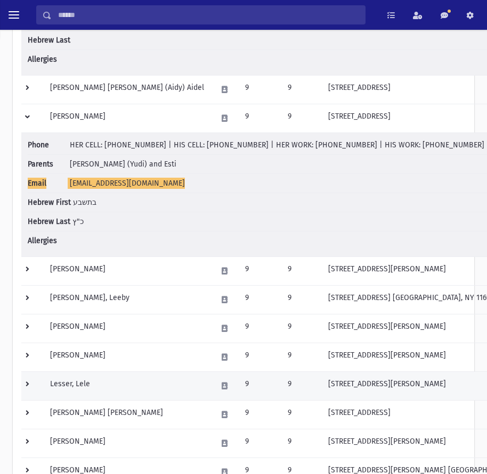
scroll to position [799, 0]
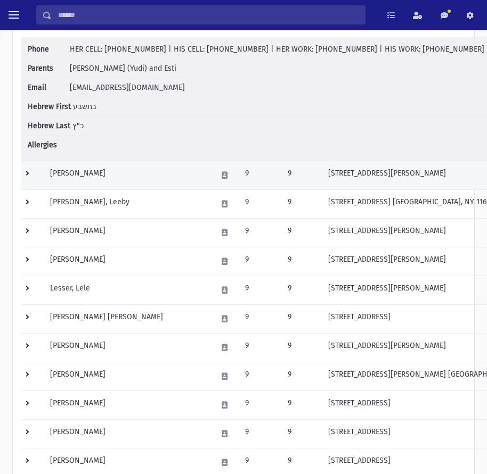
click at [31, 172] on td at bounding box center [32, 175] width 22 height 29
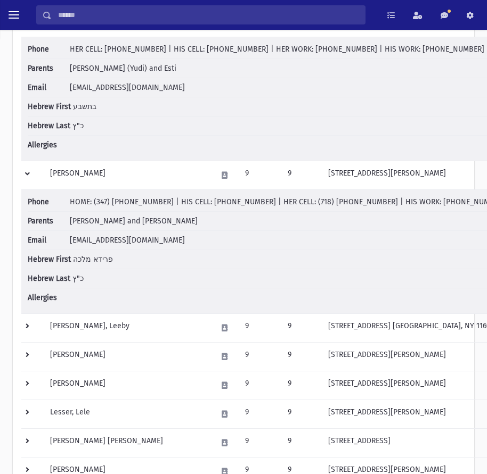
click at [105, 237] on span "mindyandmorkf@gmail.com" at bounding box center [127, 240] width 115 height 9
copy li "Email mindyandmorkf@gmail.com"
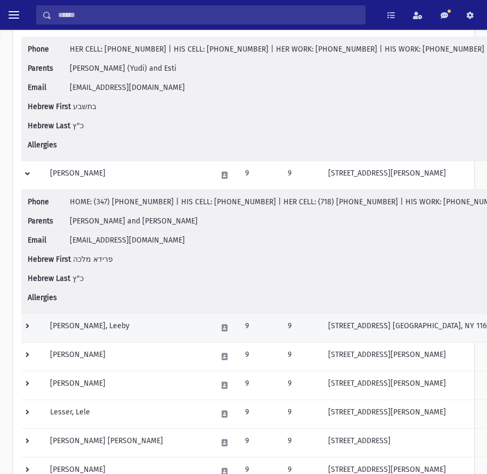
drag, startPoint x: 27, startPoint y: 323, endPoint x: 52, endPoint y: 324, distance: 25.6
click at [27, 323] on td at bounding box center [32, 328] width 22 height 29
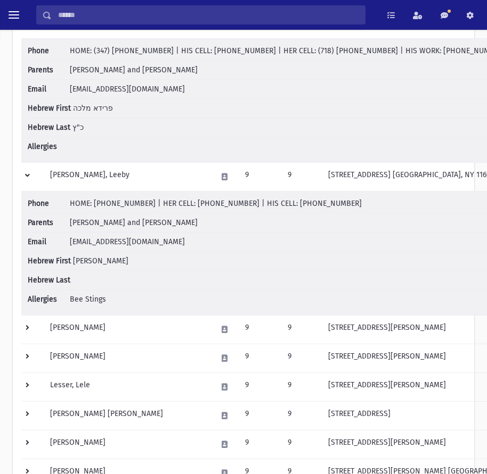
scroll to position [958, 0]
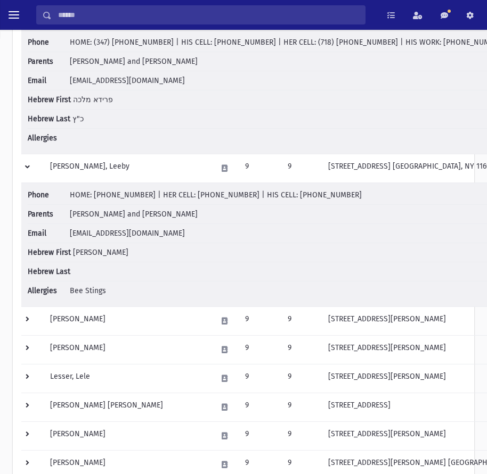
click at [105, 237] on span "nrklvsme@gmail.com" at bounding box center [127, 233] width 115 height 9
copy li "Email nrklvsme@gmail.com"
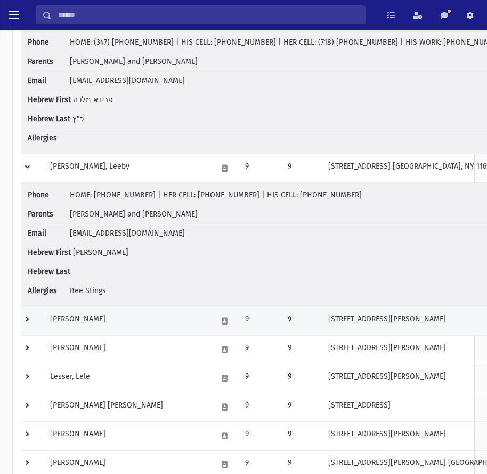
drag, startPoint x: 27, startPoint y: 313, endPoint x: 34, endPoint y: 320, distance: 9.8
click at [27, 313] on td at bounding box center [32, 321] width 22 height 29
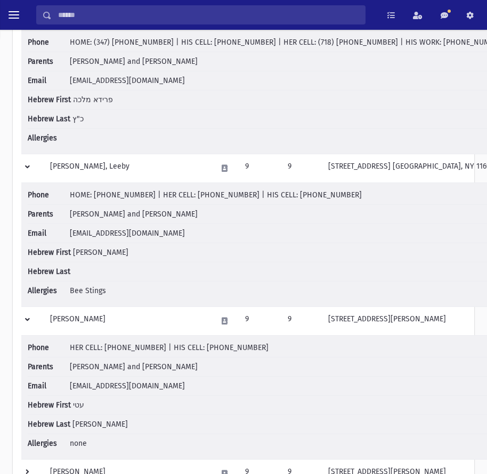
click at [93, 388] on span "nkugielsky@gmail.com" at bounding box center [127, 386] width 115 height 9
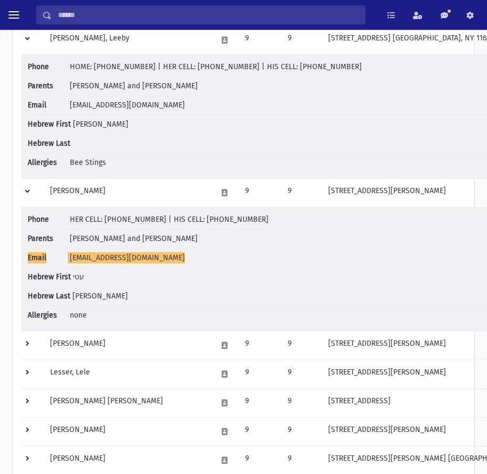
scroll to position [1225, 0]
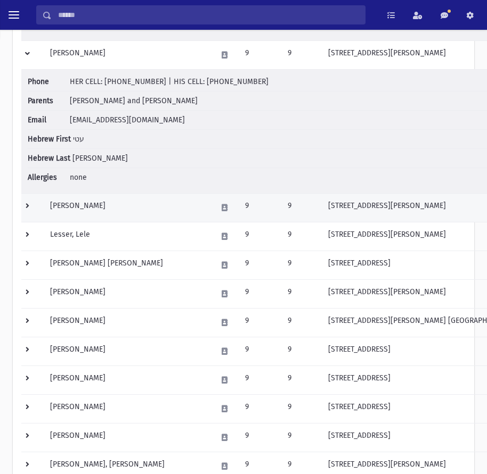
click at [29, 204] on td at bounding box center [32, 207] width 22 height 29
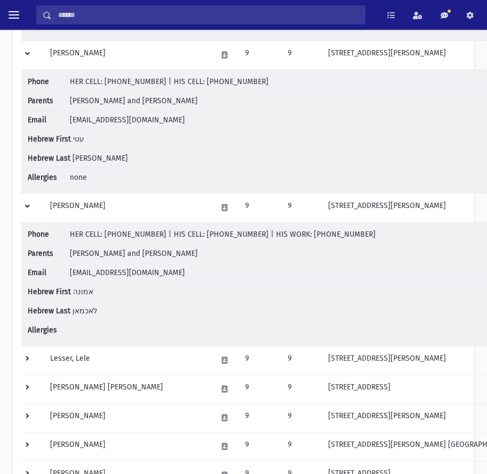
click at [94, 272] on span "ejoods@gmail.com" at bounding box center [127, 272] width 115 height 9
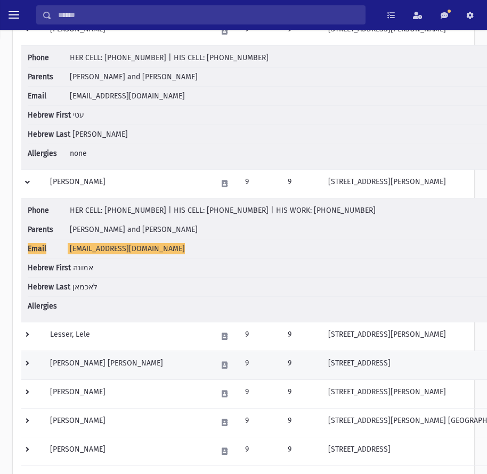
scroll to position [1471, 0]
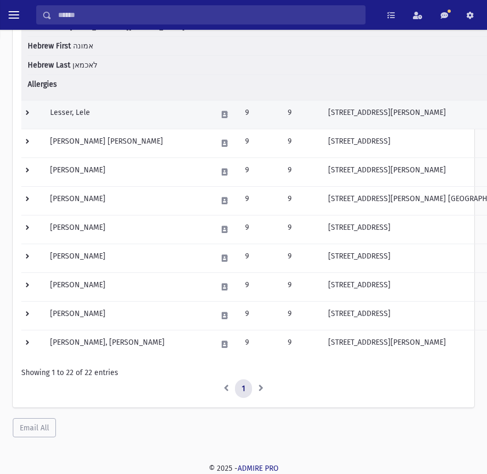
click at [35, 118] on td at bounding box center [32, 114] width 22 height 29
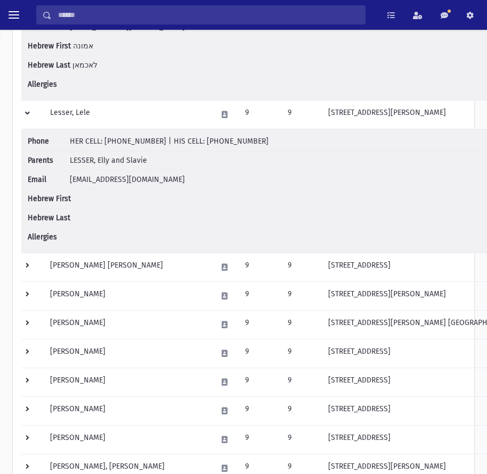
click at [114, 179] on span "momlesser@gmail.com" at bounding box center [127, 179] width 115 height 9
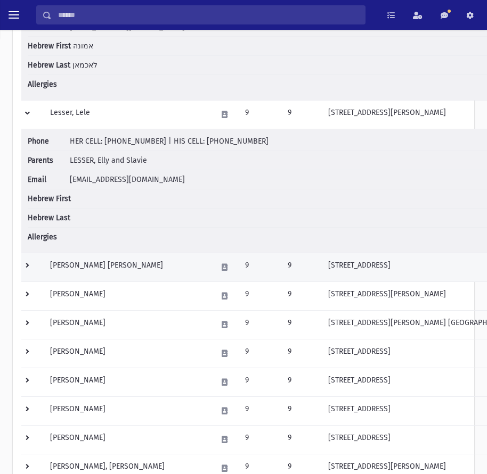
click at [27, 265] on td at bounding box center [32, 267] width 22 height 29
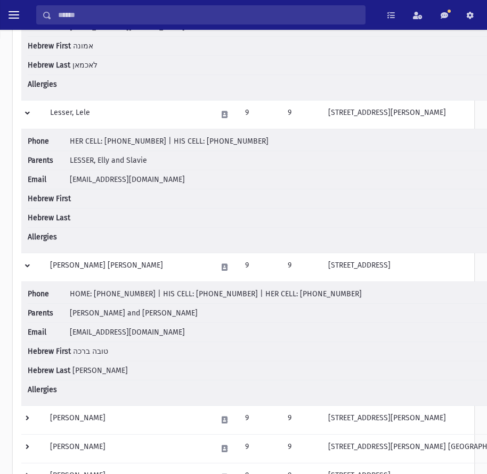
click at [103, 331] on span "leahlieberstein@gmail.com" at bounding box center [127, 332] width 115 height 9
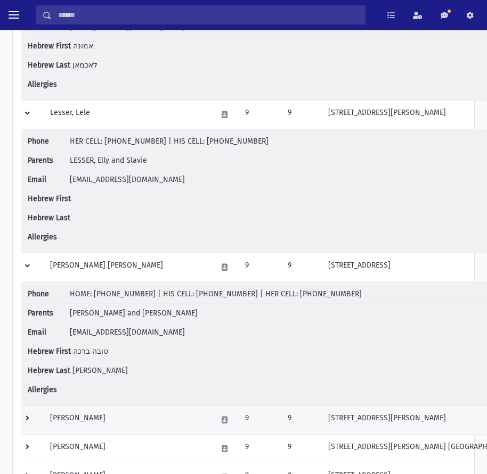
drag, startPoint x: 30, startPoint y: 420, endPoint x: 45, endPoint y: 417, distance: 15.1
click at [30, 420] on td at bounding box center [32, 420] width 22 height 29
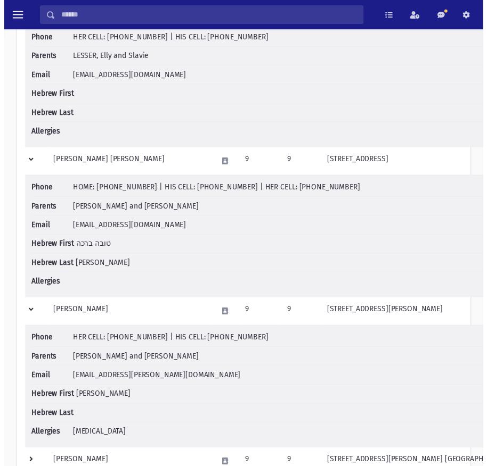
scroll to position [1683, 0]
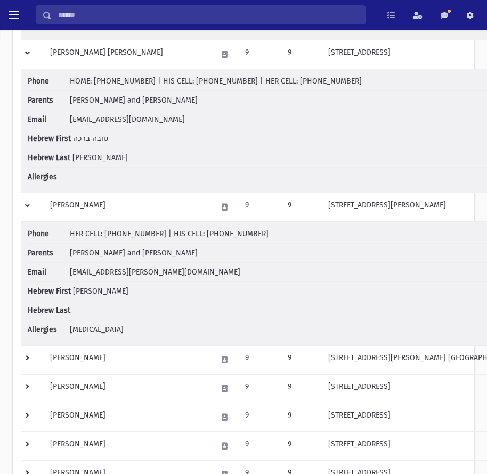
click at [118, 273] on span "rachael.glucksman@gmail.com" at bounding box center [155, 272] width 170 height 9
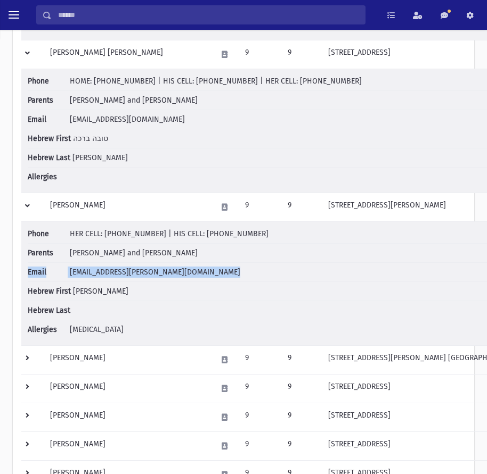
click at [118, 273] on span "rachael.glucksman@gmail.com" at bounding box center [155, 272] width 170 height 9
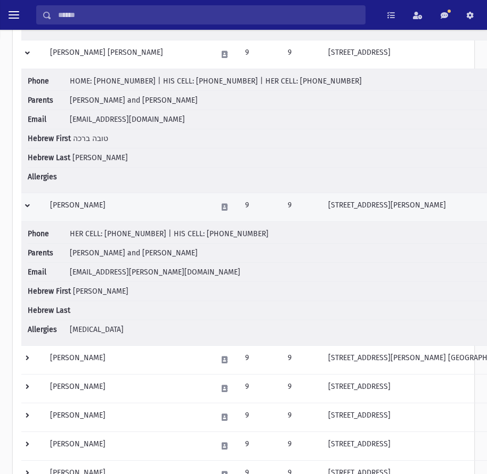
click at [38, 209] on td at bounding box center [32, 207] width 22 height 29
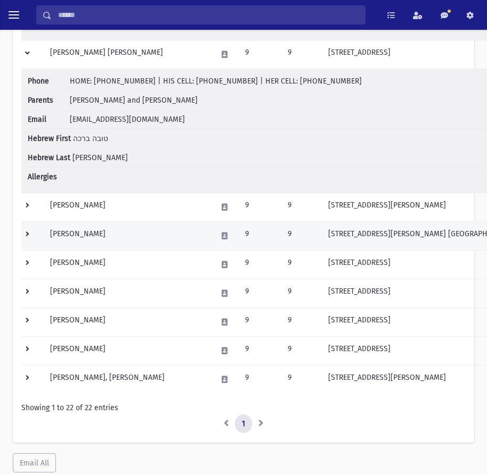
click at [23, 233] on td at bounding box center [32, 235] width 22 height 29
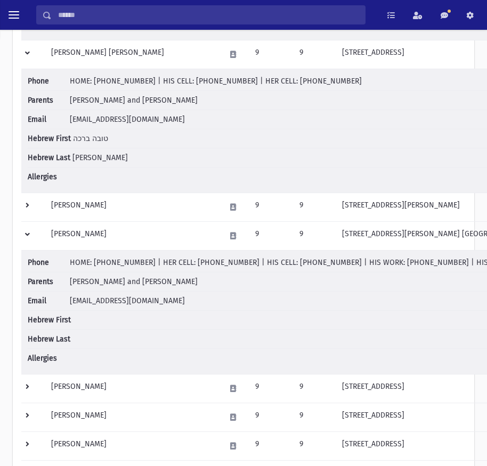
click at [110, 301] on span "yrisels@gmail.com" at bounding box center [127, 301] width 115 height 9
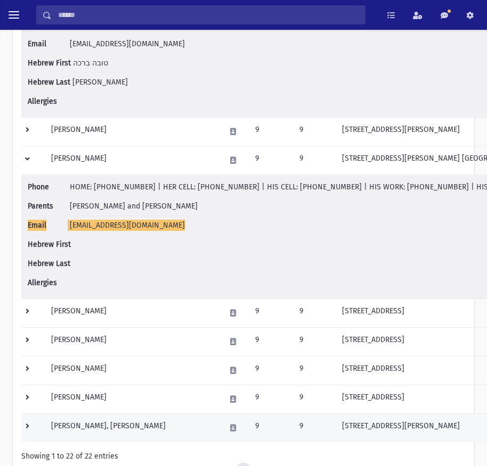
scroll to position [1843, 0]
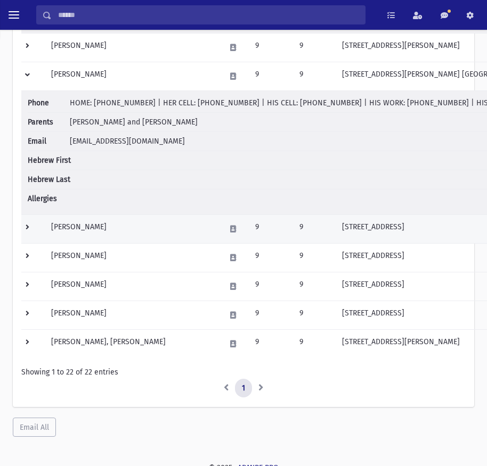
click at [30, 227] on td at bounding box center [32, 229] width 23 height 29
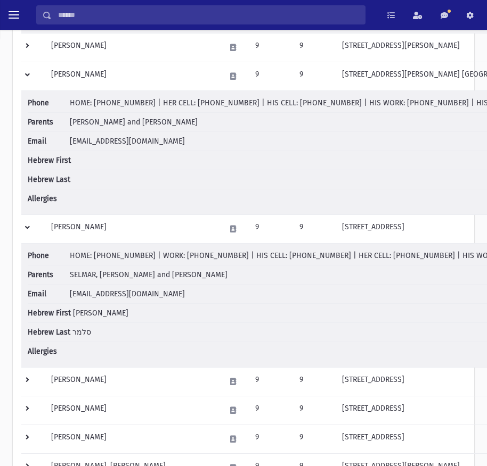
click at [102, 294] on span "adina512@gmail.com" at bounding box center [127, 294] width 115 height 9
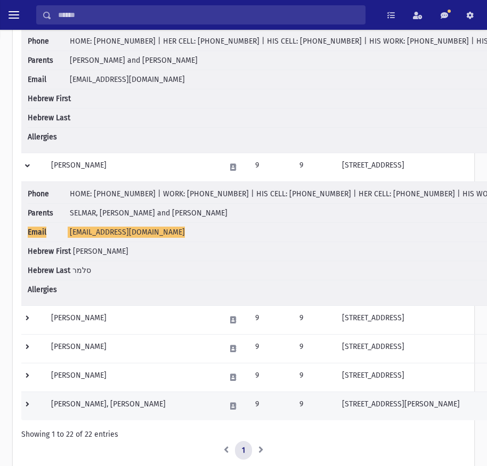
scroll to position [1975, 0]
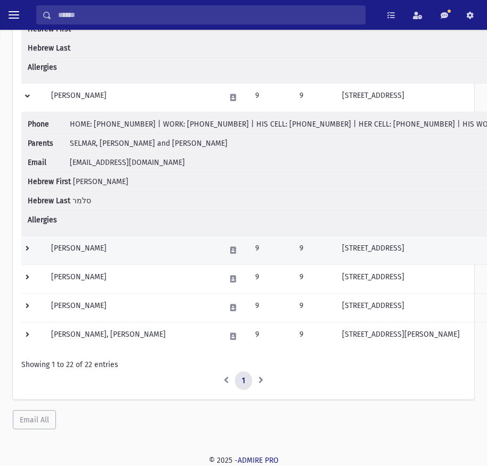
click at [31, 252] on td at bounding box center [32, 250] width 23 height 29
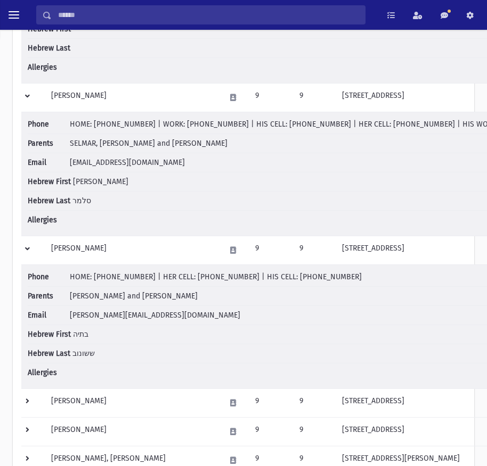
scroll to position [2099, 0]
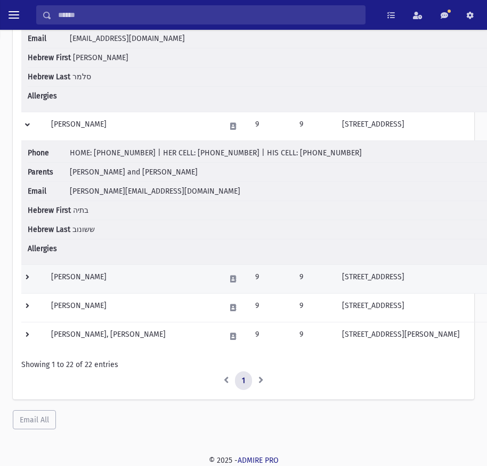
click at [26, 275] on td at bounding box center [32, 279] width 23 height 29
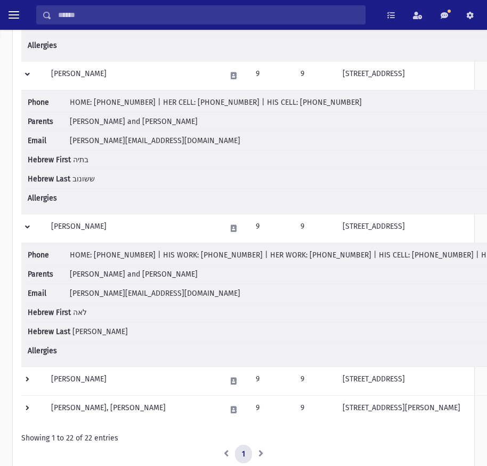
scroll to position [2223, 0]
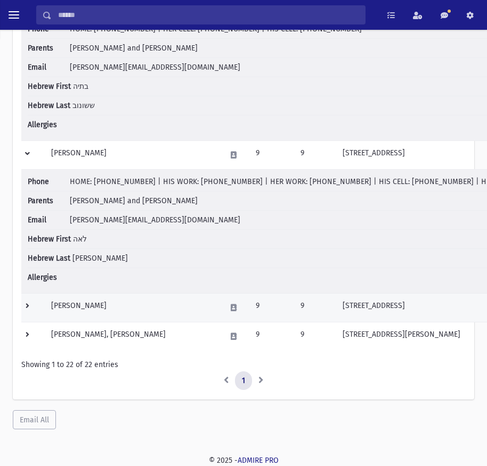
click at [26, 308] on td at bounding box center [32, 307] width 23 height 29
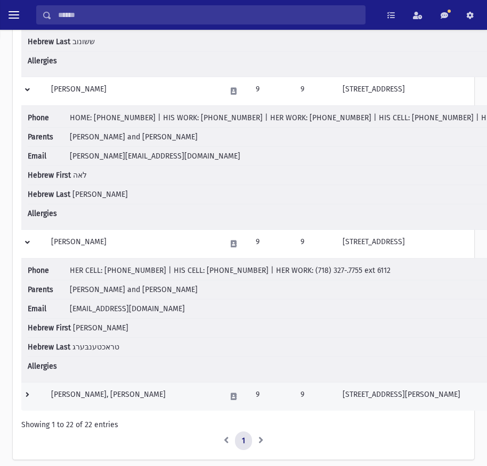
scroll to position [2347, 0]
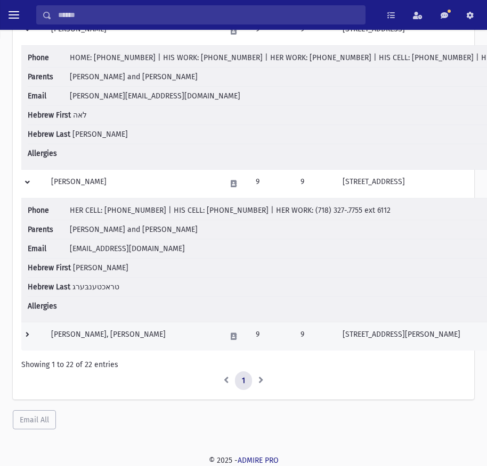
click at [29, 334] on td at bounding box center [32, 336] width 23 height 29
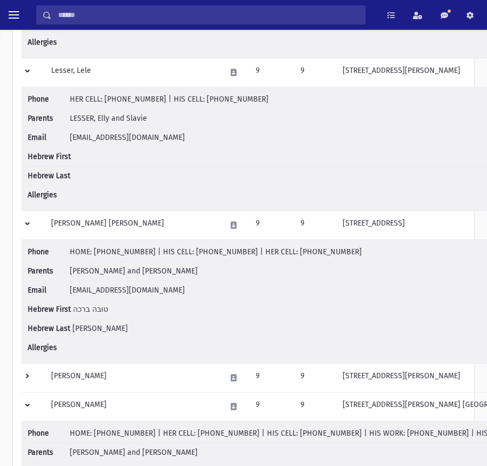
scroll to position [1300, 0]
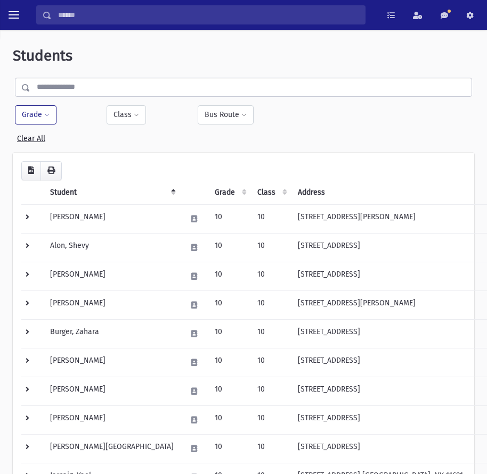
click at [38, 114] on button "Grade" at bounding box center [36, 114] width 42 height 19
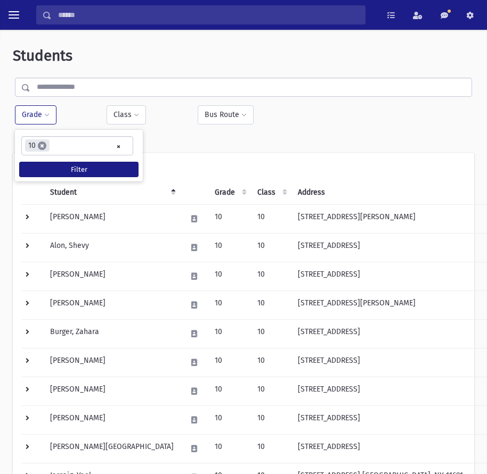
click at [45, 146] on span "×" at bounding box center [42, 146] width 9 height 9
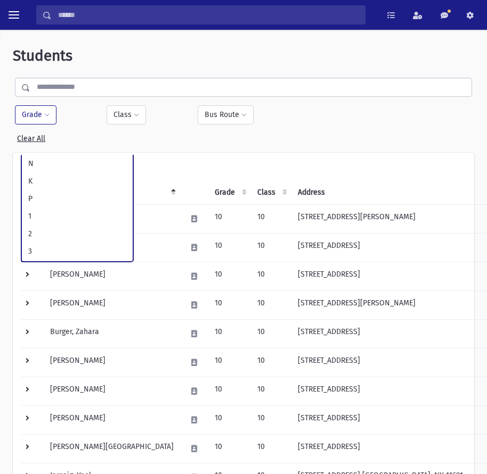
scroll to position [175, 0]
select select "**"
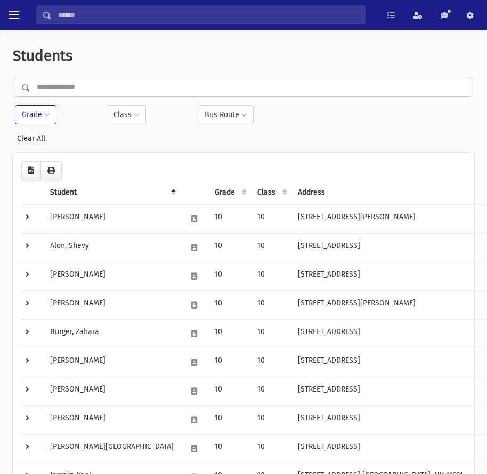
click at [42, 120] on button "Grade" at bounding box center [36, 114] width 42 height 19
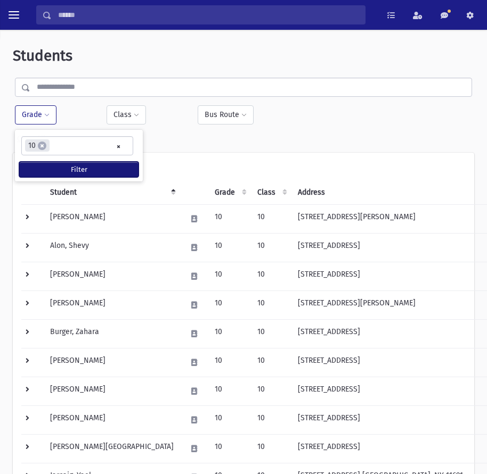
click at [62, 175] on button "Filter" at bounding box center [78, 169] width 119 height 15
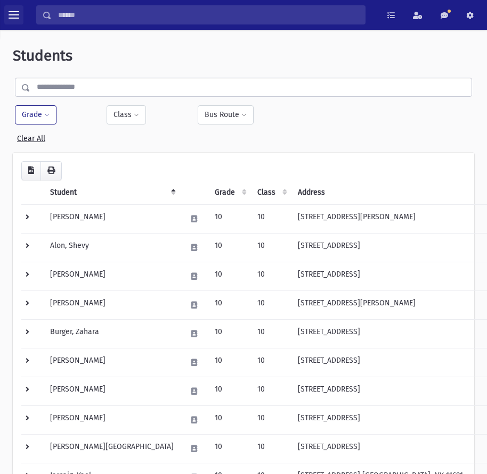
click at [14, 9] on button "toggle menu" at bounding box center [13, 14] width 19 height 19
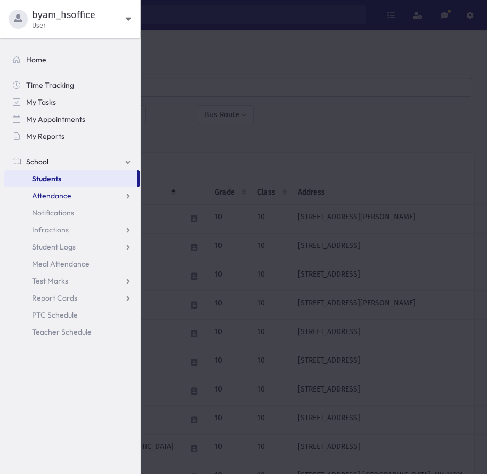
click at [75, 201] on link "Attendance" at bounding box center [72, 195] width 136 height 17
click at [49, 225] on span "List" at bounding box center [46, 230] width 12 height 10
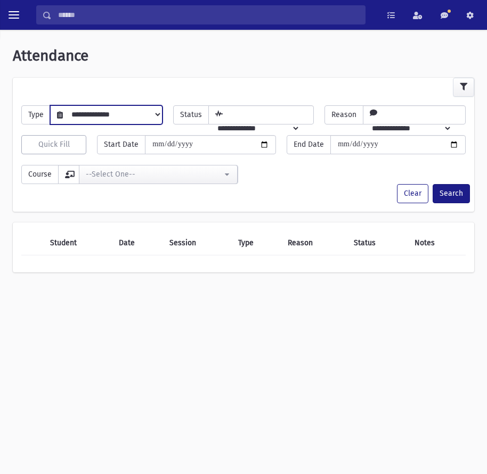
click at [88, 118] on select "**********" at bounding box center [112, 114] width 99 height 18
click at [21, 18] on button "toggle menu" at bounding box center [13, 14] width 19 height 19
